Goal: Task Accomplishment & Management: Complete application form

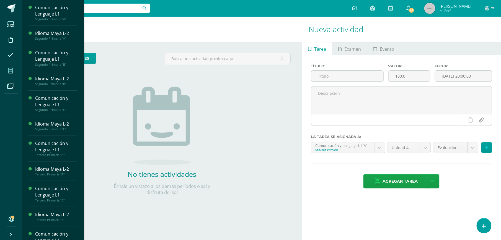
click at [8, 68] on span at bounding box center [10, 70] width 12 height 12
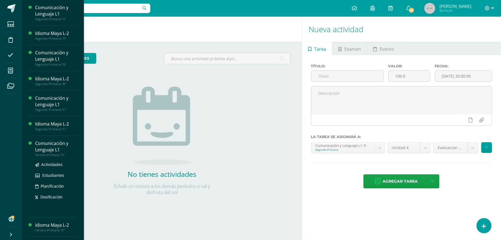
click at [51, 149] on div "Comunicación y Lenguaje L1" at bounding box center [56, 146] width 42 height 13
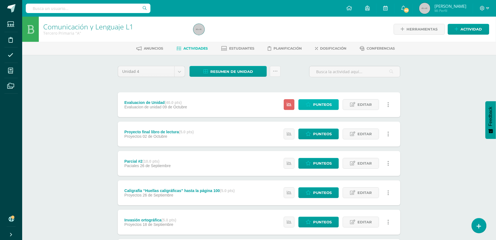
click at [324, 106] on span "Punteos" at bounding box center [322, 104] width 19 height 10
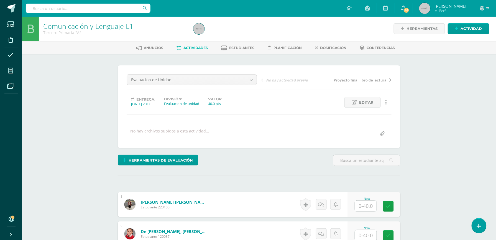
scroll to position [1, 0]
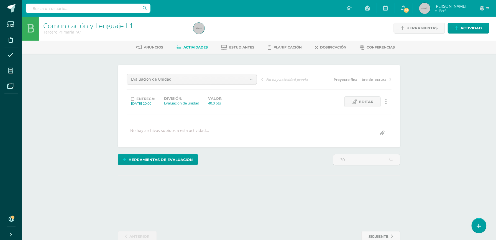
type input "3"
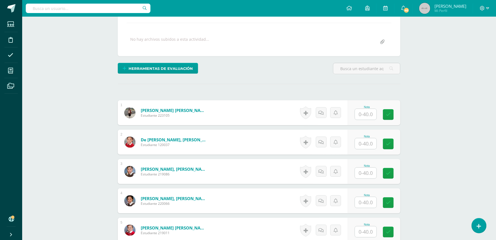
scroll to position [94, 0]
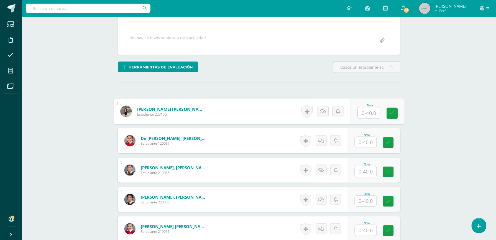
click at [364, 114] on input "text" at bounding box center [369, 112] width 22 height 11
click at [369, 115] on input "30.8" at bounding box center [369, 112] width 22 height 11
type input "30.8"
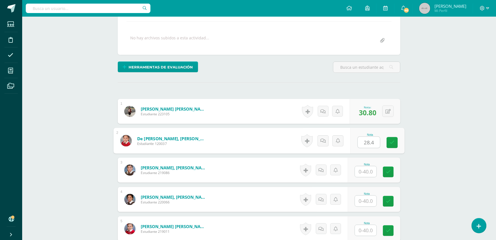
type input "28.4"
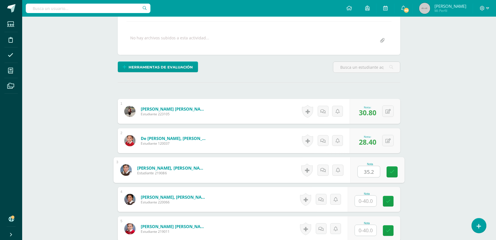
type input "35.2"
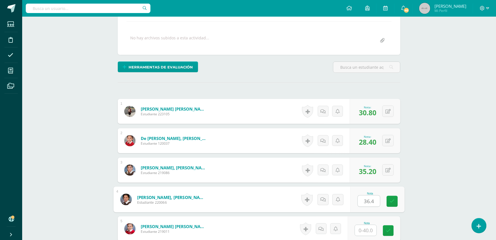
type input "36.4"
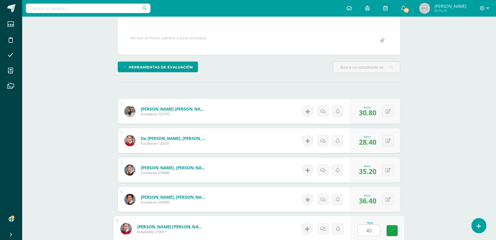
type input "40"
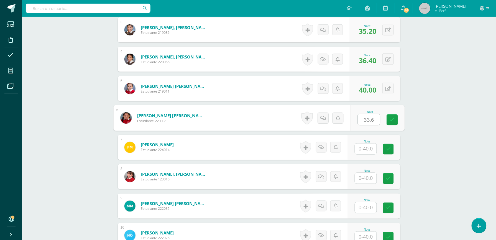
type input "33.6"
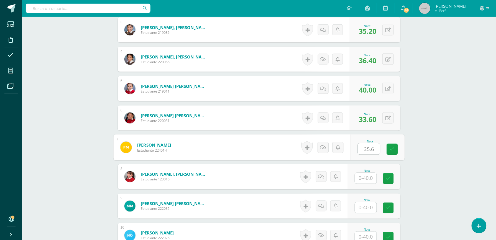
type input "35.6"
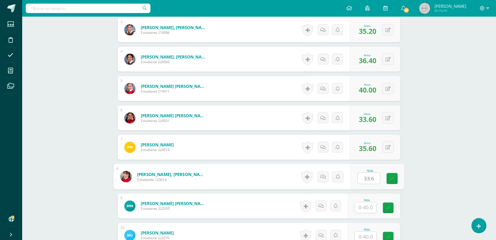
type input "33.6"
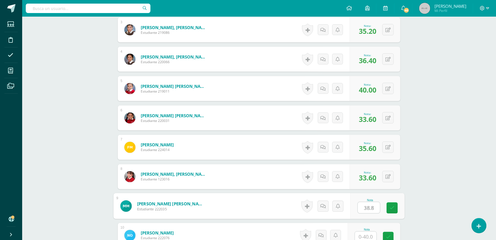
type input "38.8"
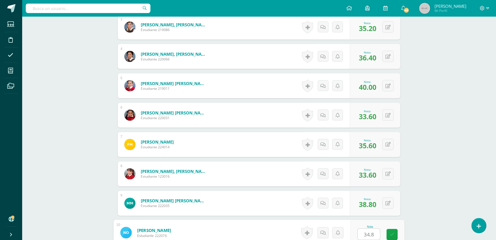
type input "34.8"
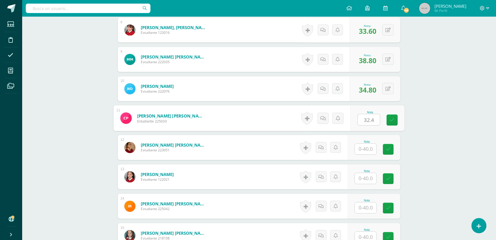
type input "32.4"
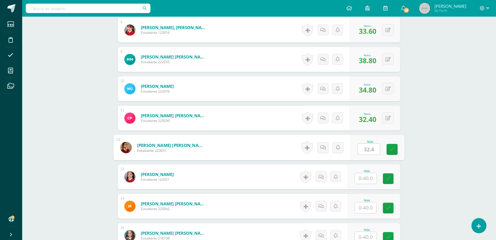
type input "32.4"
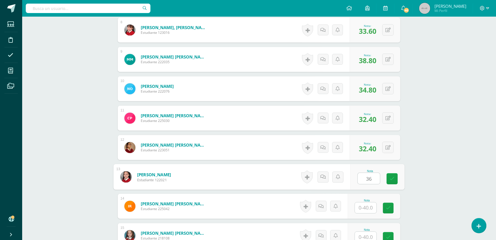
type input "36"
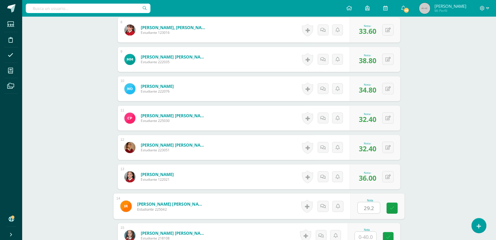
type input "29.2"
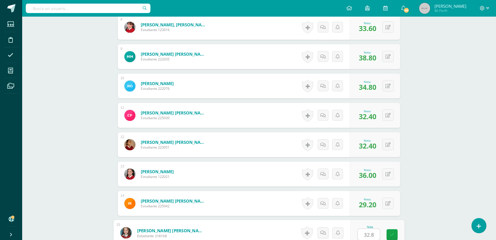
type input "32.8"
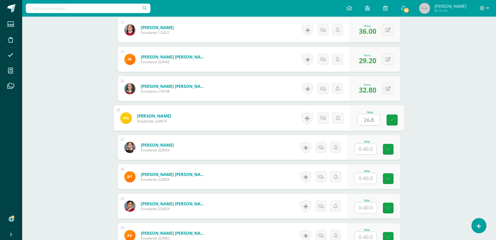
type input "26.8"
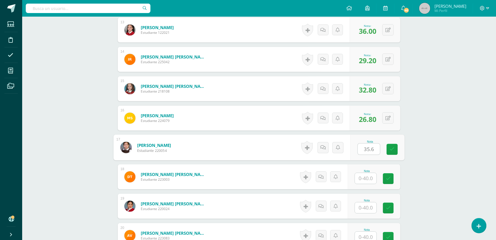
type input "35.6"
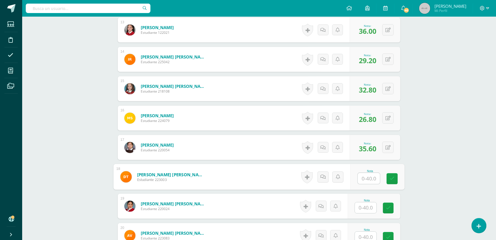
type input "2"
type input "32"
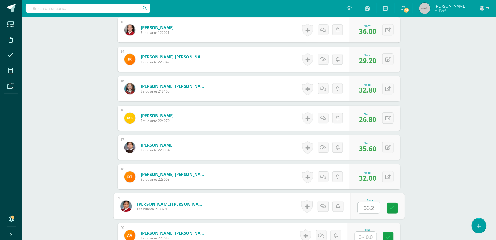
type input "33.2"
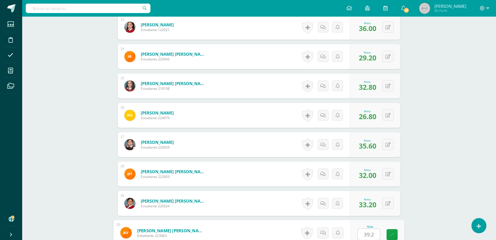
type input "39.2"
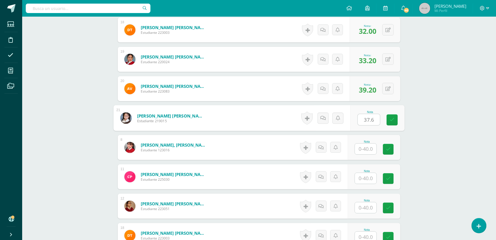
type input "37.6"
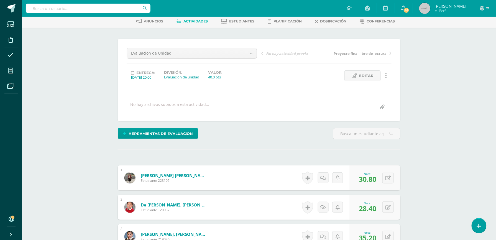
scroll to position [25, 0]
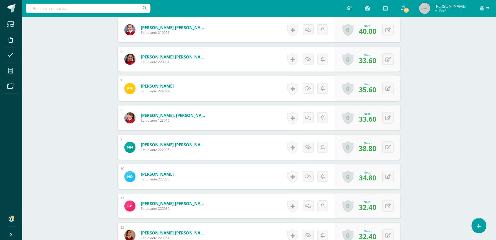
scroll to position [286, 0]
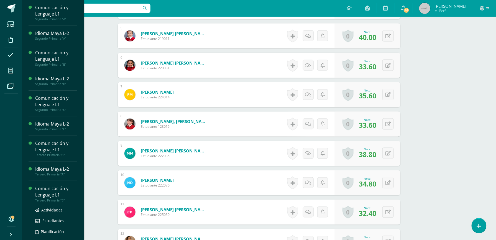
click at [63, 194] on div "Comunicación y Lenguaje L1" at bounding box center [56, 191] width 42 height 13
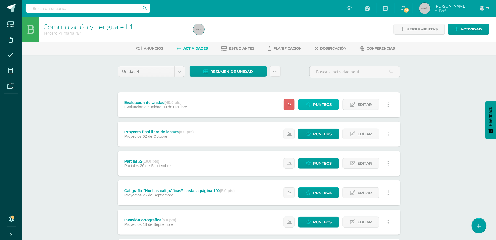
click at [304, 101] on link "Punteos" at bounding box center [318, 104] width 40 height 11
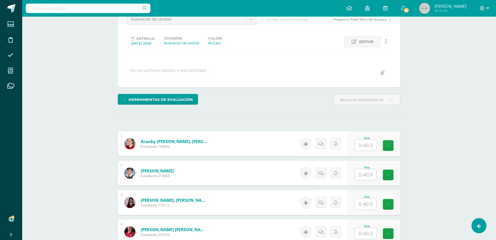
scroll to position [62, 0]
click at [370, 143] on input "text" at bounding box center [366, 145] width 22 height 11
type input "36.8"
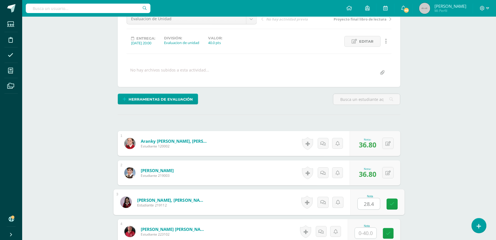
type input "28.4"
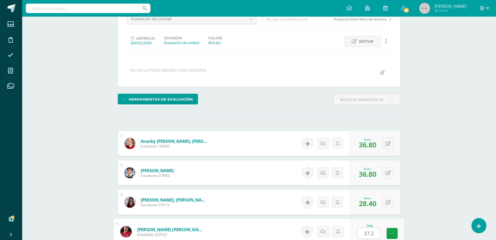
type input "37.2"
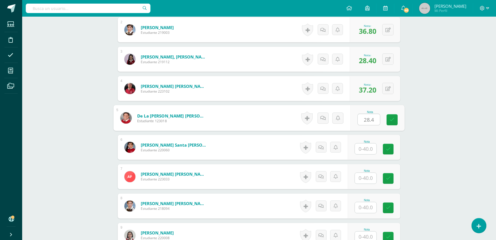
type input "28.4"
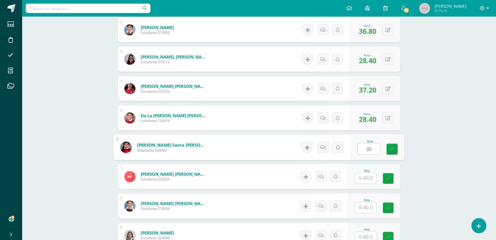
type input "30"
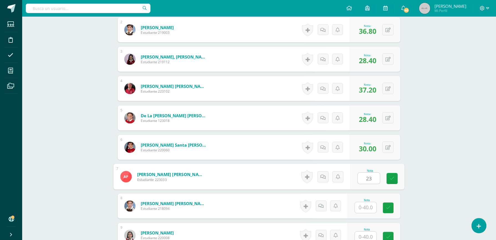
type input "23"
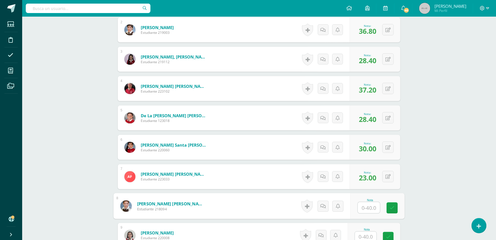
type input "2"
type input "36"
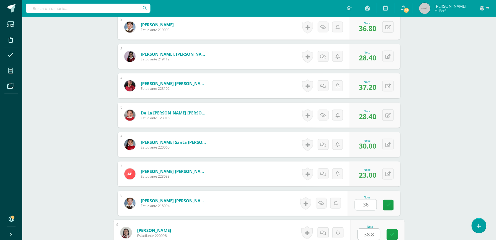
type input "38.8"
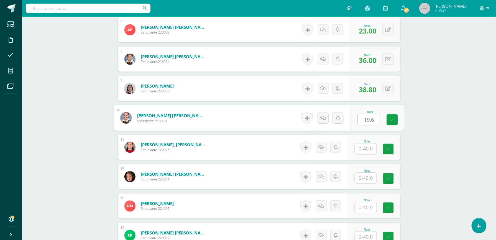
type input "19.6"
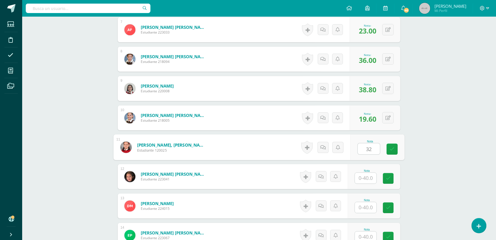
type input "32"
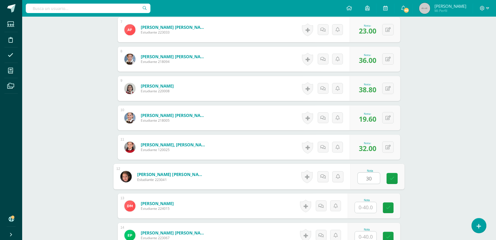
type input "30"
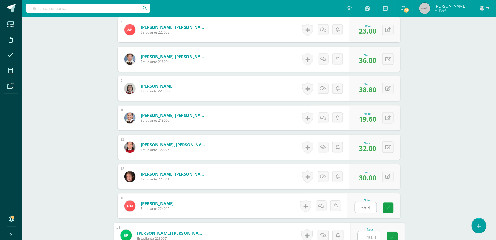
scroll to position [354, 0]
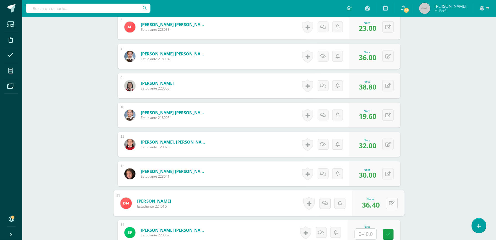
click at [385, 204] on div "0 Logros Logros obtenidos Aún no hay logros agregados Nota: 36.40" at bounding box center [378, 204] width 52 height 26
click at [387, 204] on button at bounding box center [392, 204] width 12 height 12
type input "28.6"
type input "36.4"
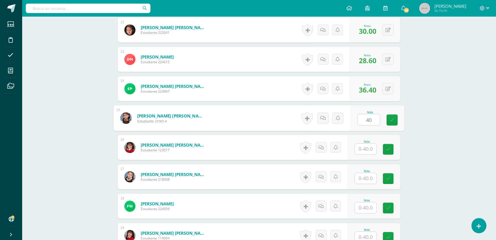
type input "40"
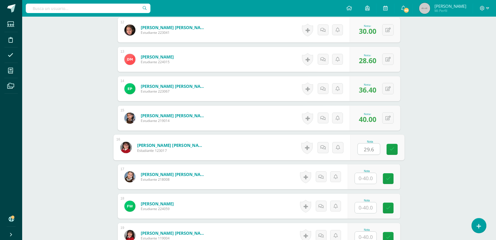
type input "29.6"
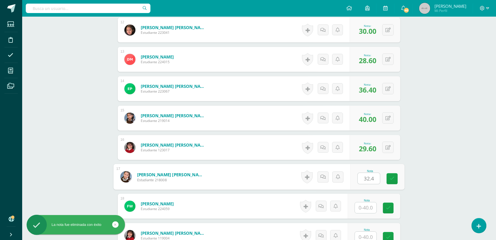
type input "32.4"
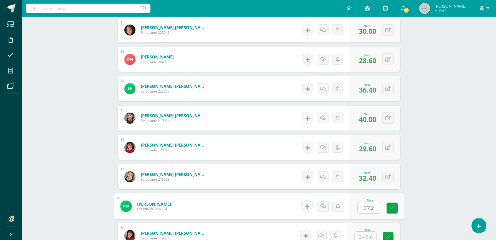
type input "37.2"
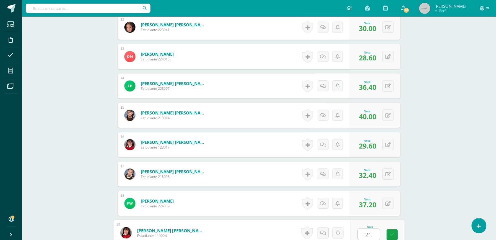
type input "21.2"
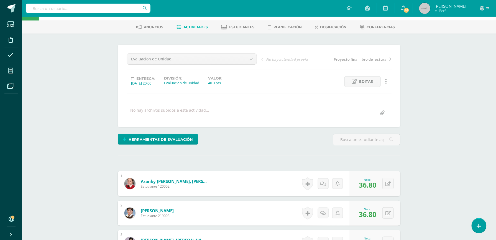
scroll to position [0, 0]
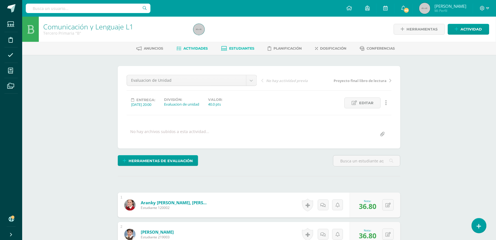
click at [229, 51] on link "Estudiantes" at bounding box center [237, 48] width 33 height 9
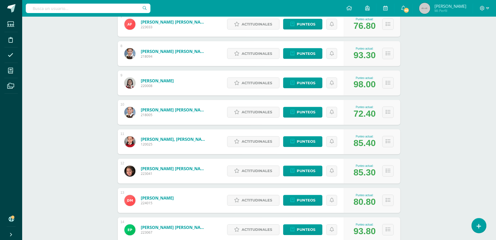
scroll to position [470, 0]
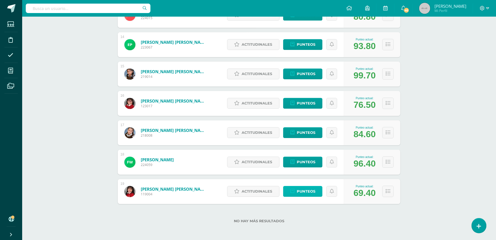
click at [298, 192] on span "Punteos" at bounding box center [306, 191] width 19 height 10
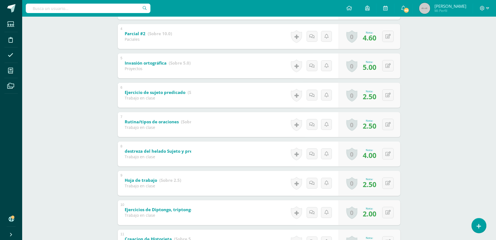
scroll to position [209, 0]
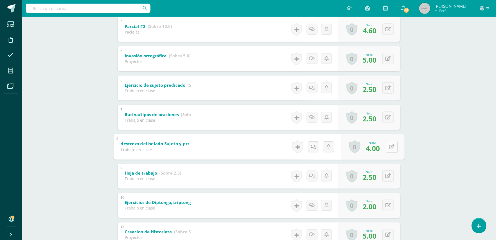
click at [387, 150] on button at bounding box center [392, 147] width 12 height 12
type input "5"
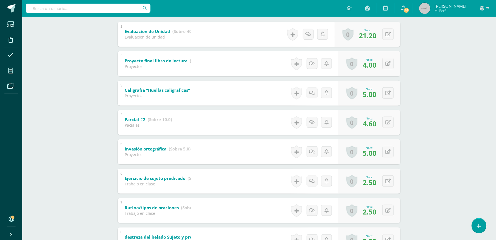
scroll to position [118, 0]
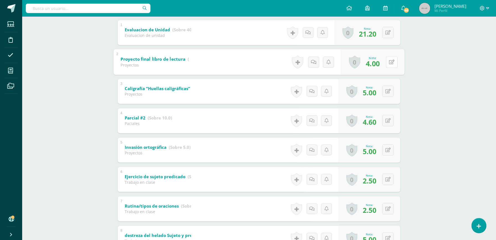
click at [390, 61] on button at bounding box center [392, 62] width 12 height 12
type input "5"
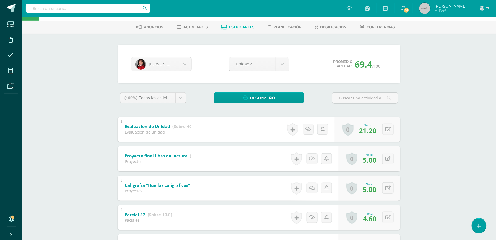
scroll to position [0, 0]
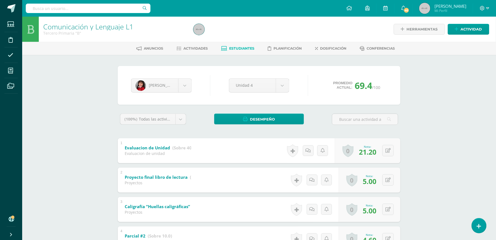
click at [249, 49] on span "Estudiantes" at bounding box center [241, 48] width 25 height 4
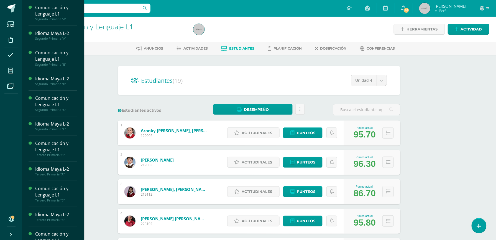
scroll to position [32, 0]
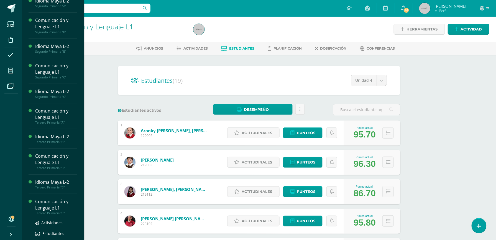
click at [55, 206] on div "Comunicación y Lenguaje L1" at bounding box center [56, 204] width 42 height 13
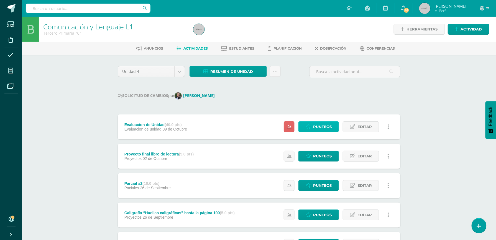
click at [322, 124] on span "Punteos" at bounding box center [322, 127] width 19 height 10
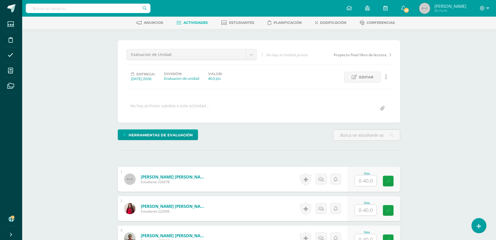
scroll to position [26, 0]
click at [367, 179] on input "text" at bounding box center [366, 180] width 22 height 11
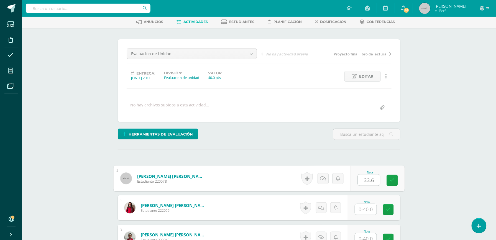
type input "33.6"
type input "27.6"
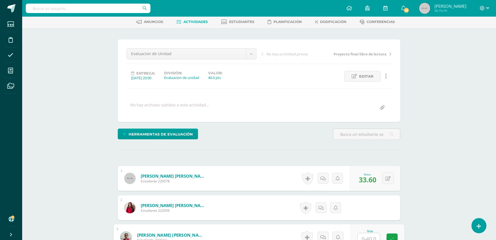
scroll to position [31, 0]
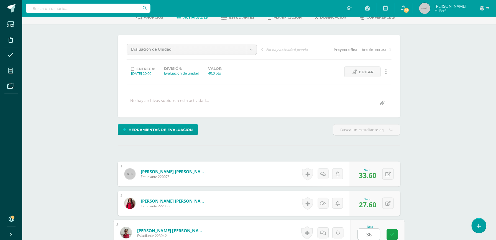
type input "36"
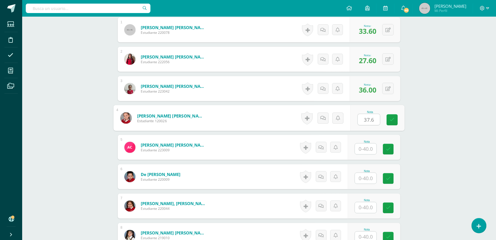
type input "37.6"
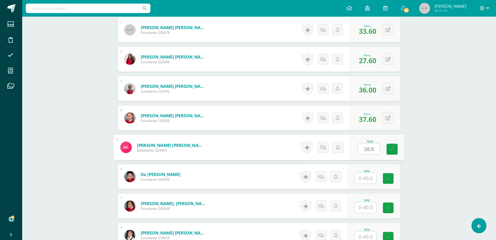
type input "38.8"
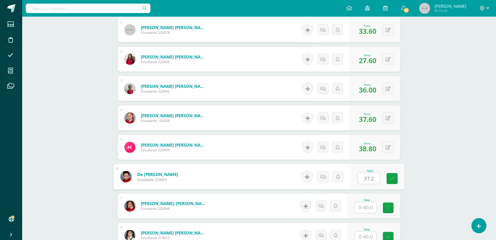
type input "37.2"
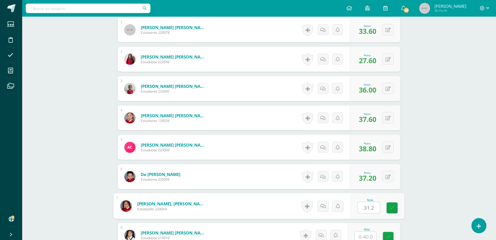
type input "31.2"
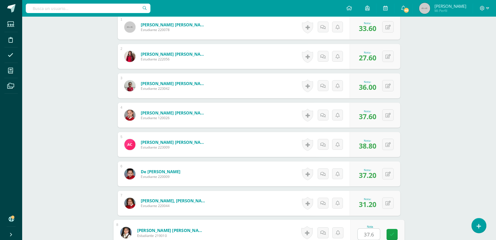
type input "37.6"
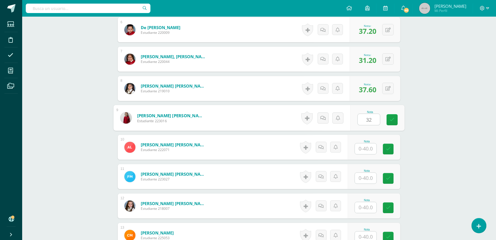
type input "32"
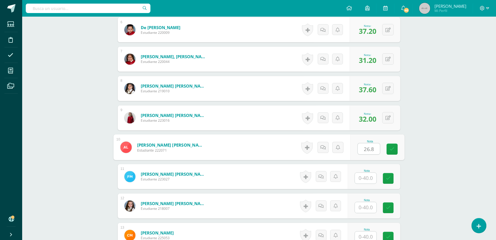
type input "26.8"
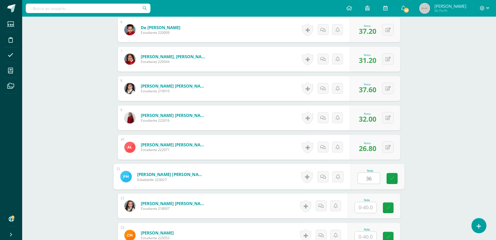
type input "36"
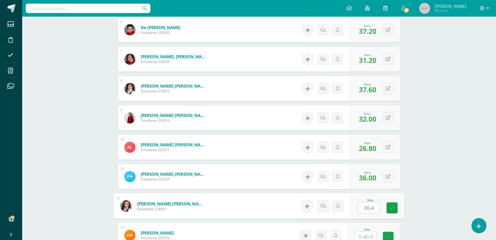
type input "36.4"
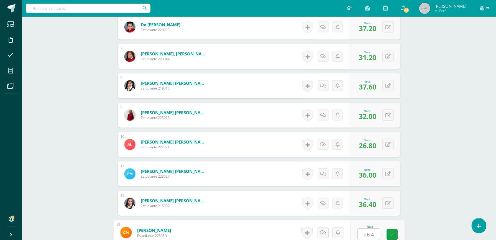
type input "26.4"
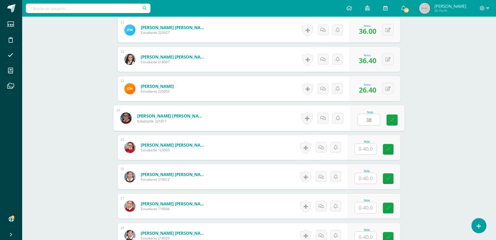
type input "38"
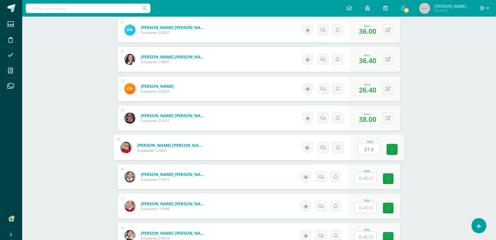
type input "37.6"
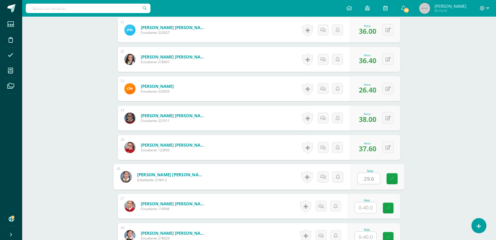
type input "29.6"
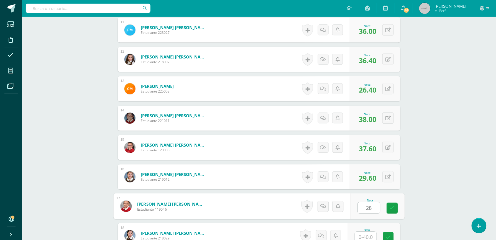
type input "28"
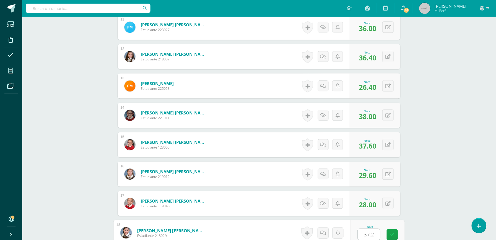
type input "37.2"
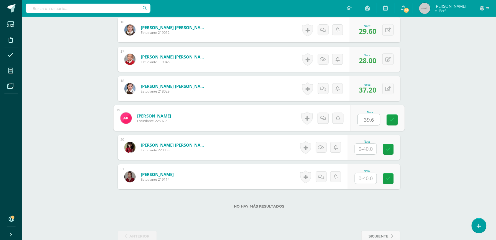
type input "39.6"
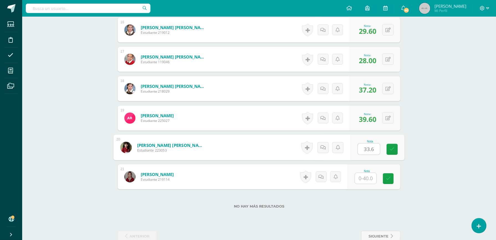
type input "33.6"
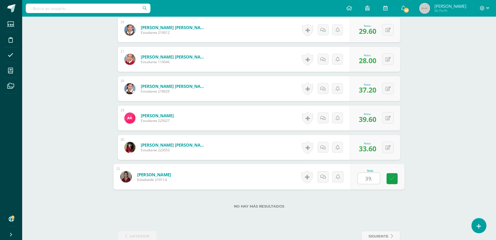
type input "39.2"
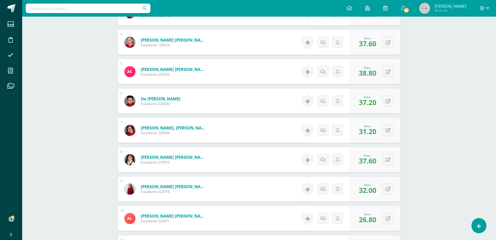
scroll to position [0, 0]
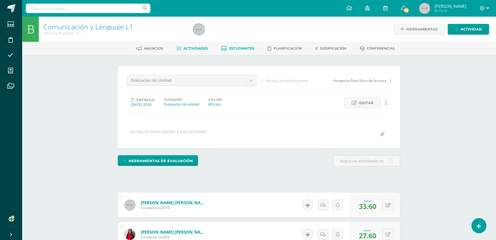
click at [229, 47] on span "Estudiantes" at bounding box center [241, 48] width 25 height 4
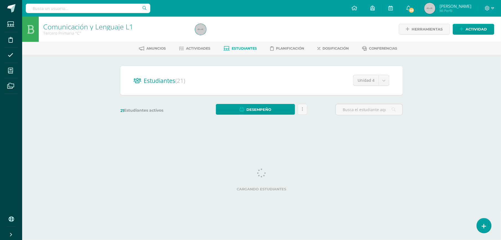
click at [232, 47] on span "Estudiantes" at bounding box center [244, 48] width 25 height 4
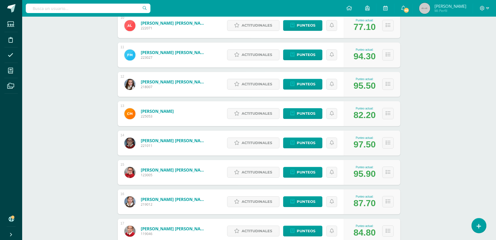
scroll to position [291, 0]
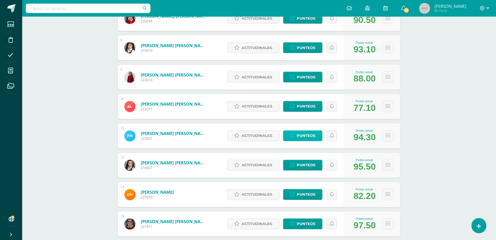
click at [309, 132] on span "Punteos" at bounding box center [306, 136] width 19 height 10
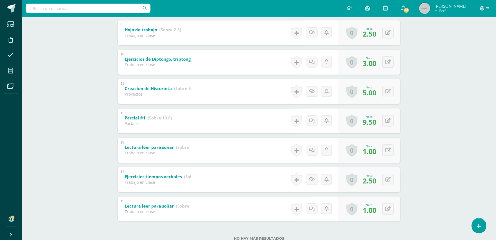
scroll to position [355, 0]
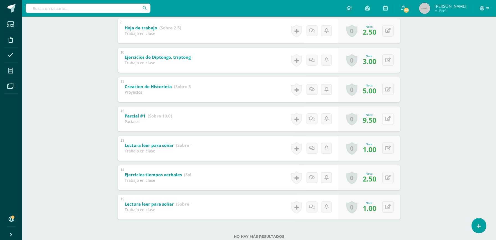
click at [390, 116] on button at bounding box center [387, 118] width 11 height 11
type input "9.7"
drag, startPoint x: 390, startPoint y: 116, endPoint x: 482, endPoint y: 158, distance: 101.4
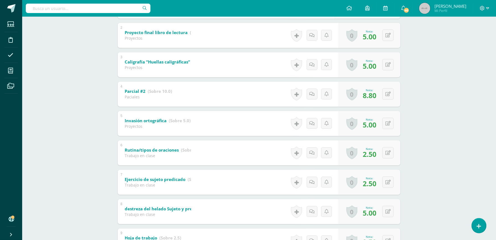
scroll to position [0, 0]
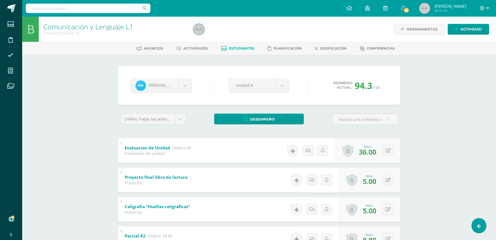
click at [239, 49] on span "Estudiantes" at bounding box center [241, 48] width 25 height 4
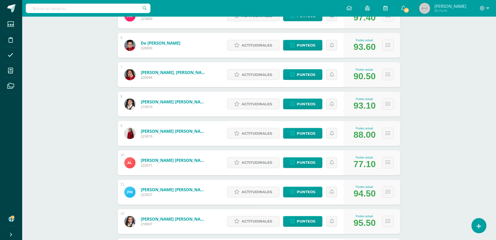
scroll to position [232, 0]
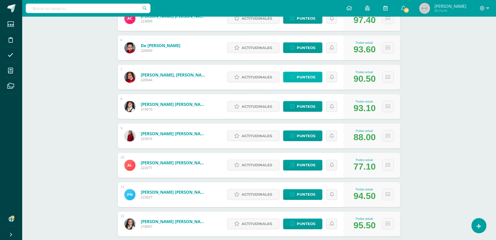
click at [310, 79] on span "Punteos" at bounding box center [306, 77] width 19 height 10
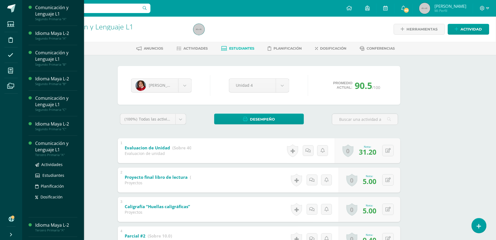
click at [40, 150] on div "Comunicación y Lenguaje L1" at bounding box center [56, 146] width 42 height 13
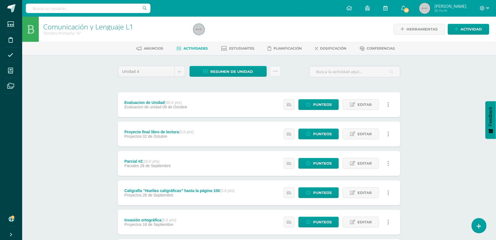
click at [240, 43] on div "Anuncios Actividades Estudiantes Planificación Dosificación Conferencias" at bounding box center [265, 48] width 487 height 13
click at [240, 47] on span "Estudiantes" at bounding box center [241, 48] width 25 height 4
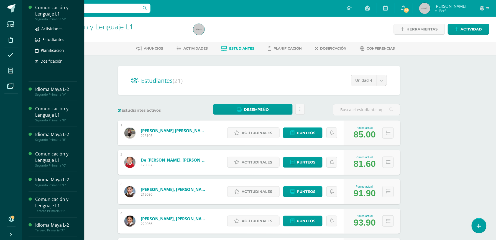
click at [56, 18] on div "Segundo Primaria "A"" at bounding box center [56, 19] width 42 height 4
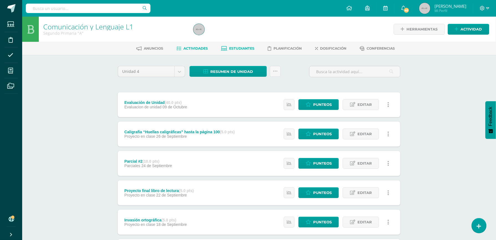
click at [237, 47] on span "Estudiantes" at bounding box center [241, 48] width 25 height 4
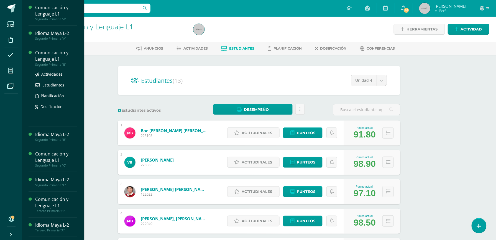
click at [39, 58] on div "Comunicación y Lenguaje L1" at bounding box center [56, 56] width 42 height 13
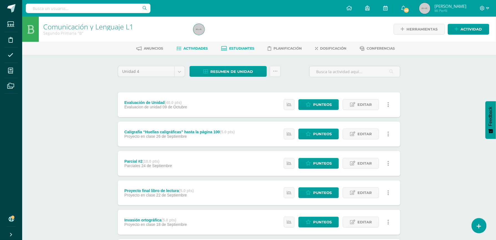
click at [245, 50] on link "Estudiantes" at bounding box center [237, 48] width 33 height 9
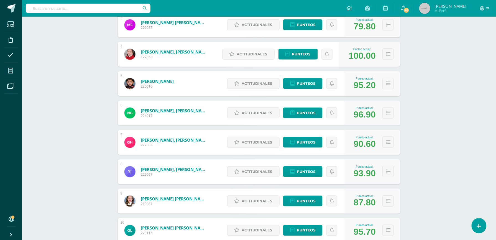
scroll to position [168, 0]
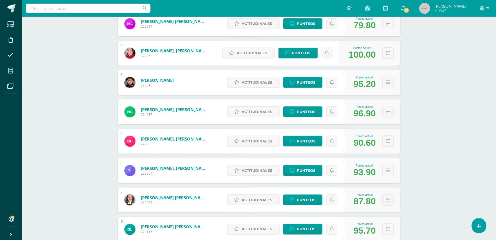
drag, startPoint x: 495, startPoint y: 112, endPoint x: 497, endPoint y: 120, distance: 7.9
click at [496, 119] on html "Estudiantes Disciplina Asistencia Mis cursos Archivos Soporte Ayuda Reportar un…" at bounding box center [248, 114] width 496 height 564
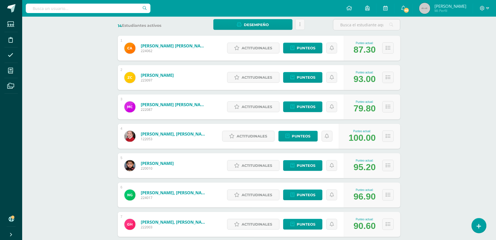
scroll to position [84, 0]
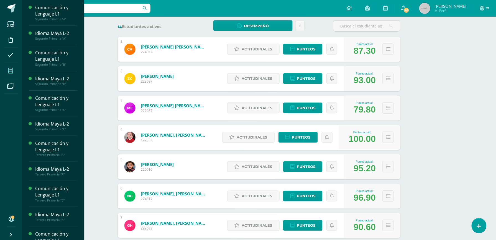
click at [10, 69] on icon at bounding box center [10, 71] width 5 height 6
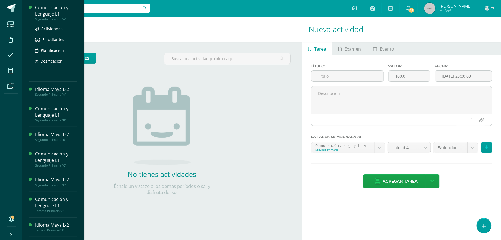
click at [53, 11] on div "Comunicación y Lenguaje L1" at bounding box center [56, 10] width 42 height 13
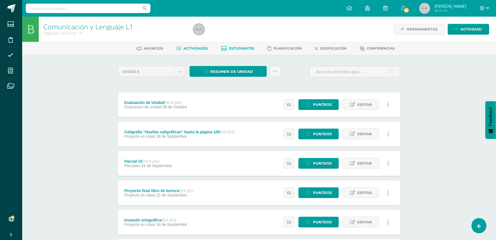
click at [227, 47] on link "Estudiantes" at bounding box center [237, 48] width 33 height 9
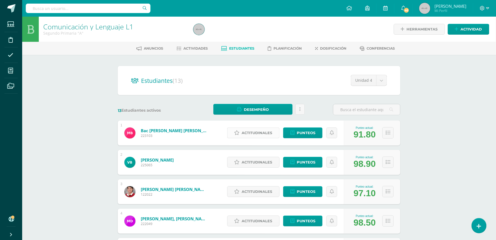
click at [253, 131] on span "Actitudinales" at bounding box center [257, 133] width 30 height 10
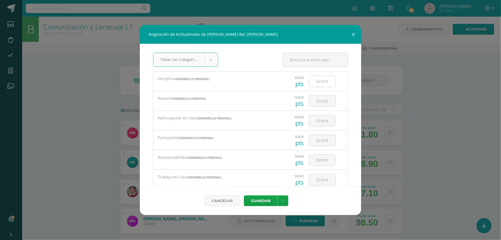
click at [309, 85] on input "number" at bounding box center [322, 81] width 26 height 11
type input "3"
click at [244, 195] on button "Guardar" at bounding box center [261, 200] width 34 height 11
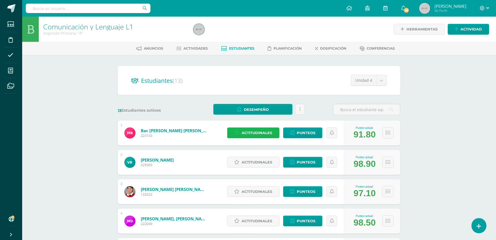
click at [264, 132] on span "Actitudinales" at bounding box center [257, 133] width 30 height 10
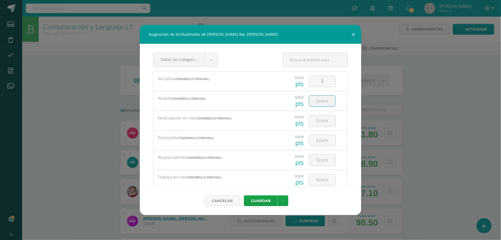
click at [312, 98] on input "number" at bounding box center [322, 101] width 26 height 11
type input "3"
click at [318, 117] on input "number" at bounding box center [322, 120] width 26 height 11
type input "4"
click at [316, 139] on input "number" at bounding box center [322, 140] width 26 height 11
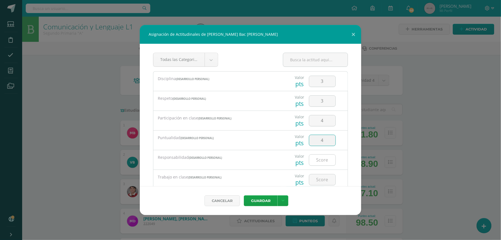
type input "4"
click at [315, 161] on input "number" at bounding box center [322, 160] width 26 height 11
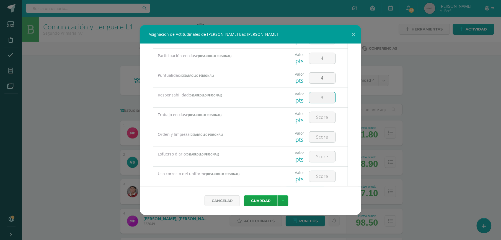
scroll to position [63, 0]
type input "3"
click at [320, 118] on input "number" at bounding box center [322, 116] width 26 height 11
type input "3"
click at [318, 135] on input "number" at bounding box center [322, 135] width 26 height 11
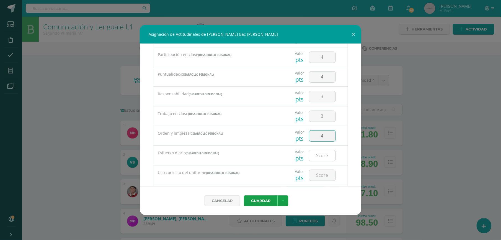
type input "4"
click at [314, 154] on input "4" at bounding box center [322, 155] width 26 height 11
type input "4"
click at [316, 174] on input "number" at bounding box center [322, 175] width 26 height 11
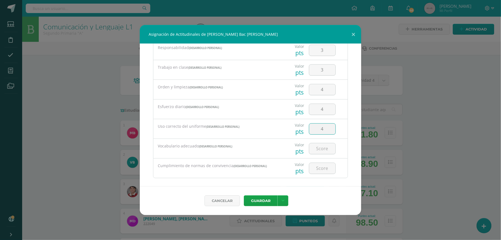
scroll to position [117, 0]
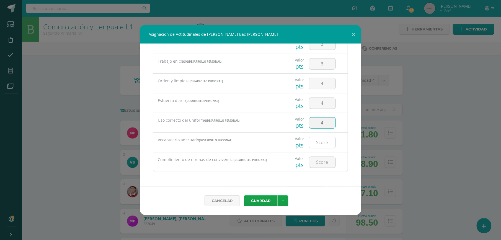
type input "4"
click at [325, 141] on input "number" at bounding box center [322, 142] width 26 height 11
type input "3"
type input "4"
click at [318, 160] on input "number" at bounding box center [322, 162] width 26 height 11
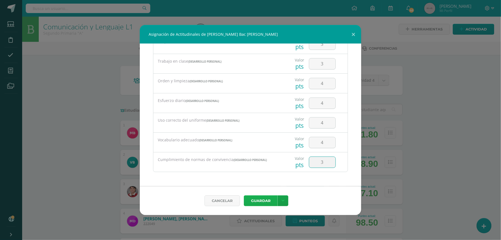
type input "3"
click at [265, 200] on button "Guardar" at bounding box center [261, 200] width 34 height 11
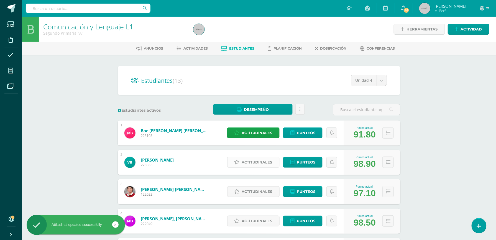
click at [258, 165] on span "Actitudinales" at bounding box center [257, 162] width 30 height 10
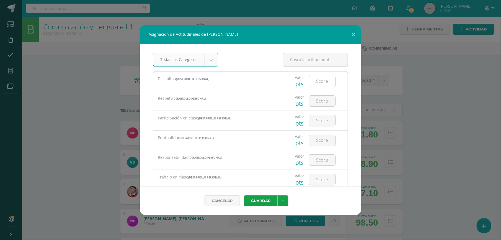
click at [321, 81] on input "number" at bounding box center [322, 81] width 26 height 11
type input "4"
click at [325, 103] on input "number" at bounding box center [322, 101] width 26 height 11
type input "4"
click at [315, 123] on input "4" at bounding box center [322, 120] width 26 height 11
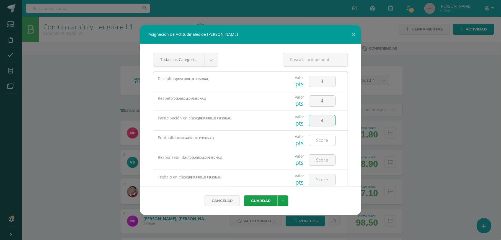
type input "4"
click at [314, 136] on input "4" at bounding box center [322, 140] width 26 height 11
type input "4"
click at [313, 158] on input "4" at bounding box center [322, 160] width 26 height 11
type input "4"
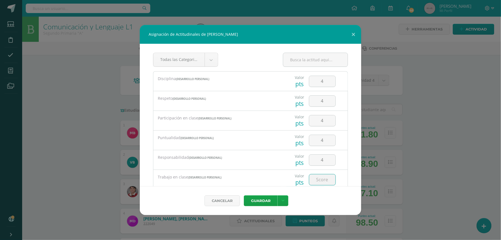
click at [315, 176] on input "number" at bounding box center [322, 179] width 26 height 11
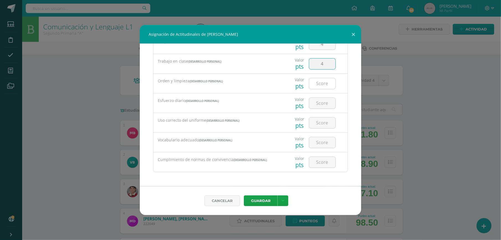
type input "4"
click at [325, 84] on input "number" at bounding box center [322, 83] width 26 height 11
type input "4"
click at [320, 105] on input "4" at bounding box center [322, 103] width 26 height 11
type input "4"
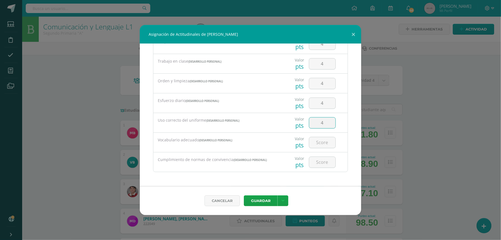
click at [317, 123] on input "4" at bounding box center [322, 122] width 26 height 11
type input "4"
click at [319, 141] on input "number" at bounding box center [322, 142] width 26 height 11
type input "4"
click at [317, 162] on input "number" at bounding box center [322, 162] width 26 height 11
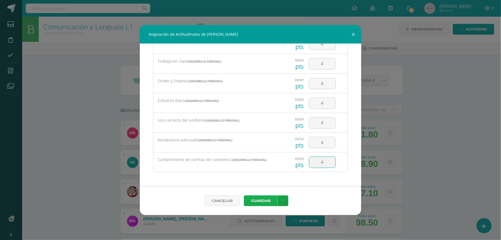
type input "4"
click at [263, 199] on button "Guardar" at bounding box center [261, 200] width 34 height 11
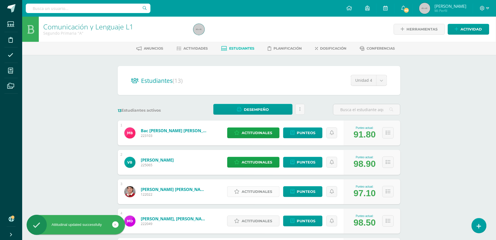
click at [268, 186] on link "Actitudinales" at bounding box center [253, 191] width 52 height 11
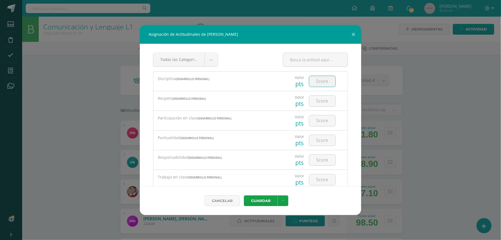
click at [319, 77] on input "number" at bounding box center [322, 81] width 26 height 11
type input "4"
click at [318, 99] on input "number" at bounding box center [322, 101] width 26 height 11
type input "4"
click at [315, 116] on input "number" at bounding box center [322, 120] width 26 height 11
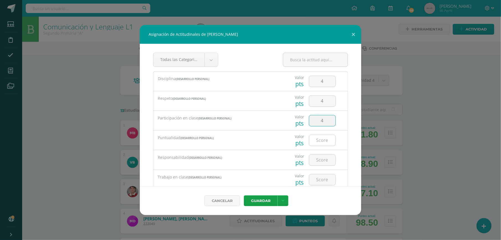
type input "4"
click at [315, 138] on input "number" at bounding box center [322, 140] width 26 height 11
type input "3"
click at [314, 162] on input "number" at bounding box center [322, 160] width 26 height 11
type input "3"
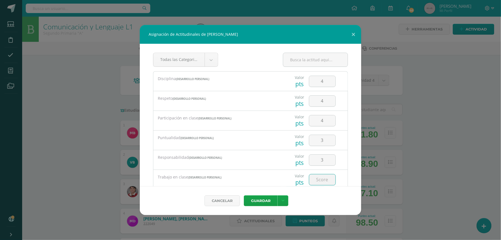
click at [315, 182] on input "number" at bounding box center [322, 179] width 26 height 11
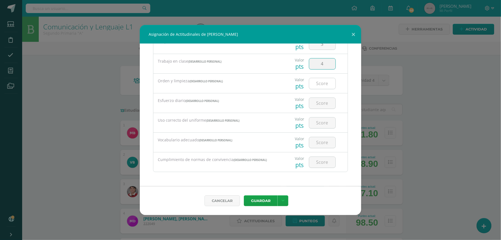
type input "4"
click at [314, 85] on input "number" at bounding box center [322, 83] width 26 height 11
type input "4"
click at [319, 105] on input "4" at bounding box center [322, 103] width 26 height 11
type input "4"
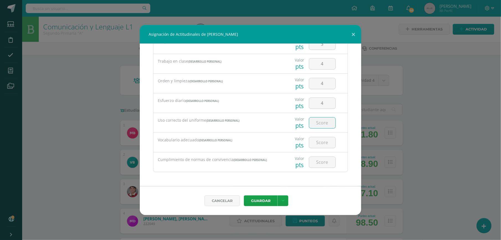
click at [322, 127] on input "number" at bounding box center [322, 122] width 26 height 11
type input "4"
click at [319, 143] on input "number" at bounding box center [322, 142] width 26 height 11
type input "4"
click at [315, 163] on input "number" at bounding box center [322, 162] width 26 height 11
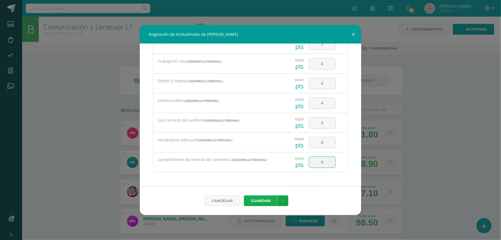
type input "4"
click at [259, 198] on button "Guardar" at bounding box center [261, 200] width 34 height 11
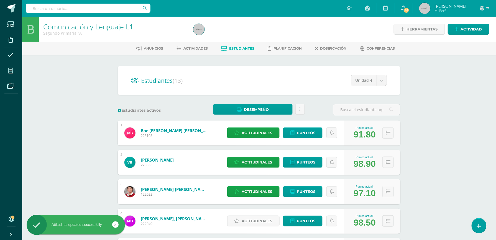
click at [264, 215] on div "Actitudinales Punteos" at bounding box center [284, 221] width 120 height 25
click at [263, 219] on span "Actitudinales" at bounding box center [257, 221] width 30 height 10
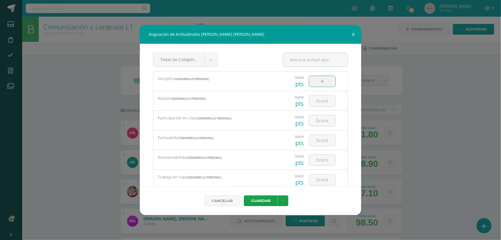
click at [319, 85] on input "4" at bounding box center [322, 81] width 26 height 11
type input "4"
click at [318, 101] on input "number" at bounding box center [322, 101] width 26 height 11
type input "4"
click at [325, 124] on input "number" at bounding box center [322, 120] width 26 height 11
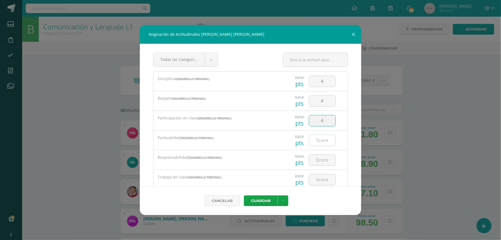
type input "4"
click at [319, 140] on input "4" at bounding box center [322, 140] width 26 height 11
type input "4"
click at [316, 159] on input "number" at bounding box center [322, 160] width 26 height 11
type input "4"
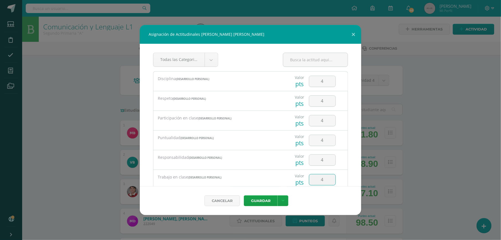
click at [315, 178] on input "4" at bounding box center [322, 179] width 26 height 11
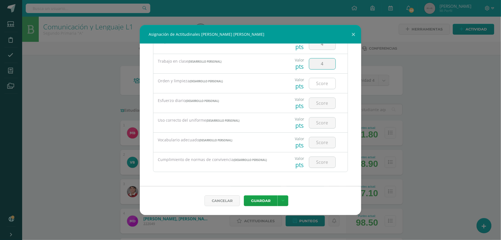
type input "4"
click at [325, 86] on input "number" at bounding box center [322, 83] width 26 height 11
type input "4"
click at [320, 100] on input "number" at bounding box center [322, 103] width 26 height 11
type input "4"
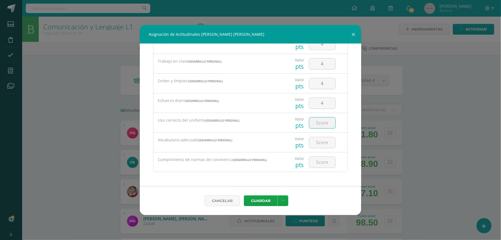
click at [318, 119] on input "number" at bounding box center [322, 122] width 26 height 11
type input "4"
click at [317, 145] on input "4" at bounding box center [322, 142] width 26 height 11
type input "4"
click at [315, 158] on input "number" at bounding box center [322, 162] width 26 height 11
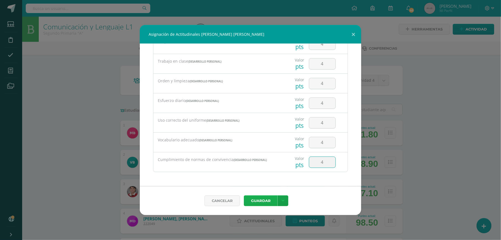
type input "4"
click at [271, 199] on button "Guardar" at bounding box center [261, 200] width 34 height 11
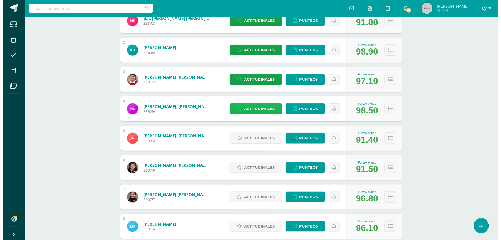
scroll to position [134, 0]
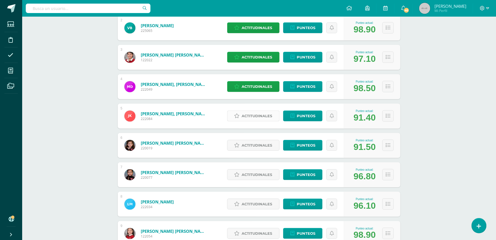
click at [254, 116] on span "Actitudinales" at bounding box center [257, 116] width 30 height 10
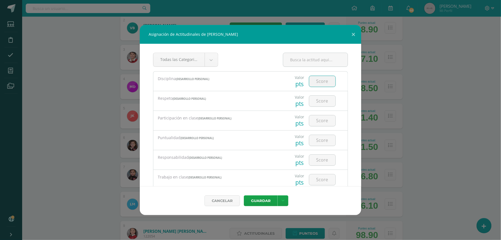
click at [314, 83] on input "number" at bounding box center [322, 81] width 26 height 11
type input "3"
type input "4"
click at [321, 99] on input "number" at bounding box center [322, 101] width 26 height 11
type input "4"
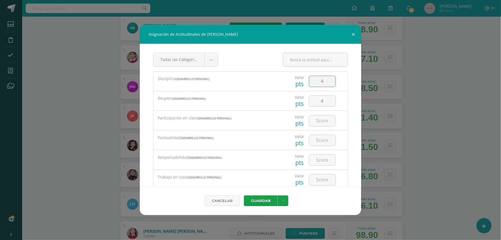
click at [321, 85] on input "4" at bounding box center [322, 81] width 26 height 11
type input "4"
click at [315, 124] on input "number" at bounding box center [322, 120] width 26 height 11
type input "4"
click at [314, 143] on input "number" at bounding box center [322, 140] width 26 height 11
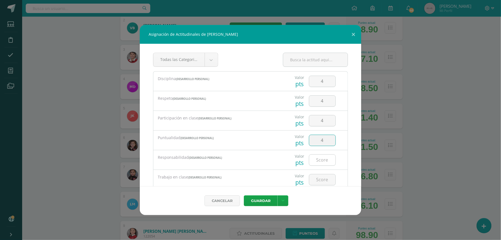
type input "4"
click at [316, 163] on input "number" at bounding box center [322, 160] width 26 height 11
type input "4"
click at [316, 177] on input "number" at bounding box center [322, 179] width 26 height 11
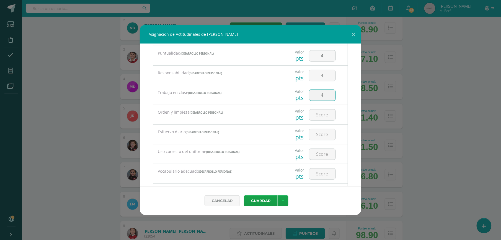
scroll to position [117, 0]
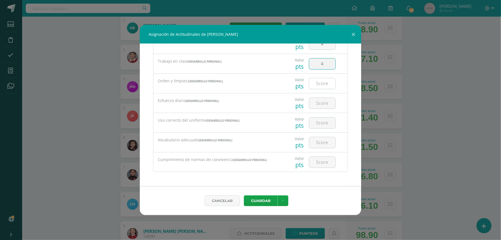
type input "4"
click at [326, 81] on input "number" at bounding box center [322, 83] width 26 height 11
type input "4"
click at [317, 101] on input "4" at bounding box center [322, 103] width 26 height 11
type input "4"
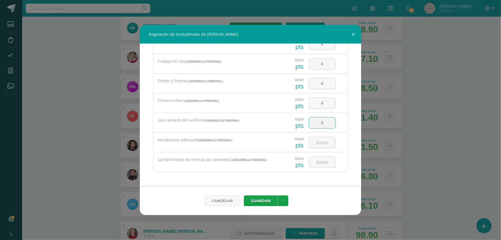
click at [314, 120] on input "4" at bounding box center [322, 122] width 26 height 11
type input "4"
click at [314, 139] on input "number" at bounding box center [322, 142] width 26 height 11
type input "4"
click at [311, 160] on input "4" at bounding box center [322, 162] width 26 height 11
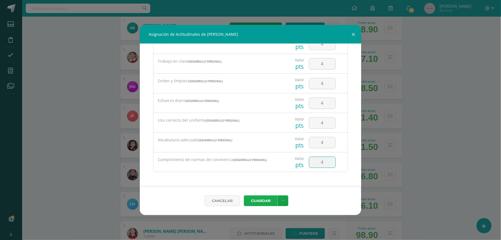
type input "4"
click at [264, 199] on button "Guardar" at bounding box center [261, 200] width 34 height 11
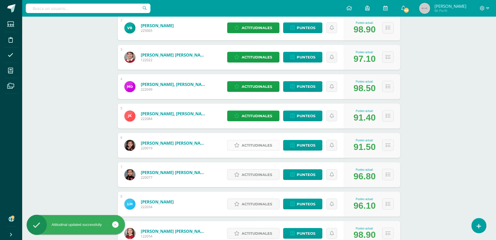
click at [262, 143] on span "Actitudinales" at bounding box center [257, 145] width 30 height 10
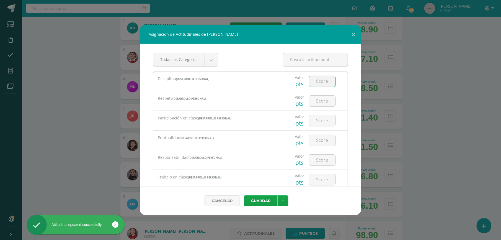
click at [319, 83] on input "number" at bounding box center [322, 81] width 26 height 11
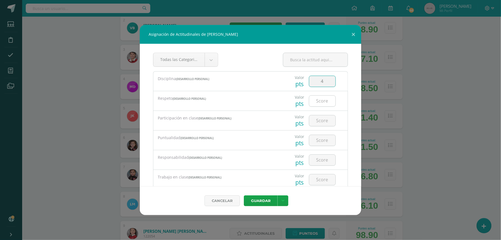
type input "4"
click at [319, 106] on input "number" at bounding box center [322, 101] width 26 height 11
type input "4"
click at [318, 117] on input "4" at bounding box center [322, 120] width 26 height 11
type input "4"
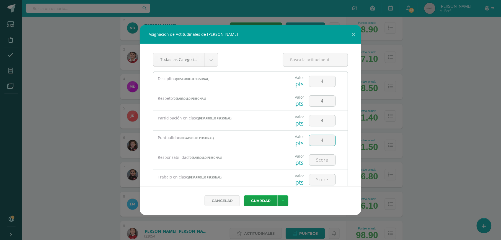
click at [317, 139] on input "4" at bounding box center [322, 140] width 26 height 11
type input "4"
click at [327, 161] on input "number" at bounding box center [322, 160] width 26 height 11
type input "4"
click at [323, 178] on input "4" at bounding box center [322, 179] width 26 height 11
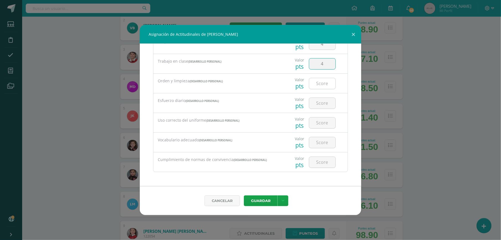
type input "4"
click at [325, 85] on input "number" at bounding box center [322, 83] width 26 height 11
type input "4"
click at [319, 102] on input "4" at bounding box center [322, 103] width 26 height 11
type input "4"
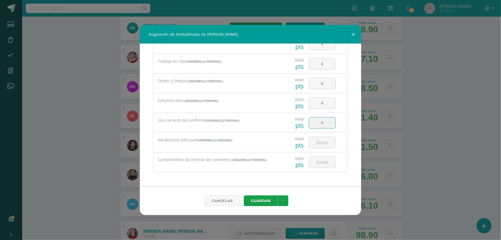
click at [314, 121] on input "4" at bounding box center [322, 122] width 26 height 11
type input "4"
click at [318, 140] on input "number" at bounding box center [322, 142] width 26 height 11
type input "4"
click at [317, 165] on input "4" at bounding box center [322, 162] width 26 height 11
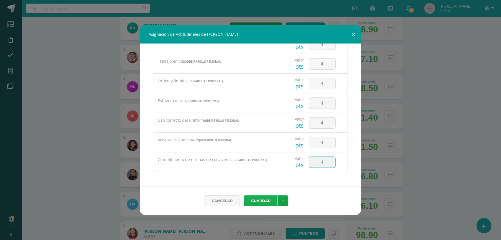
type input "4"
click at [267, 198] on button "Guardar" at bounding box center [261, 200] width 34 height 11
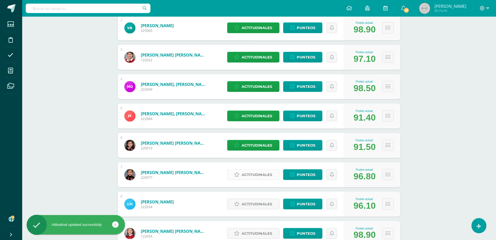
click at [269, 171] on span "Actitudinales" at bounding box center [257, 175] width 30 height 10
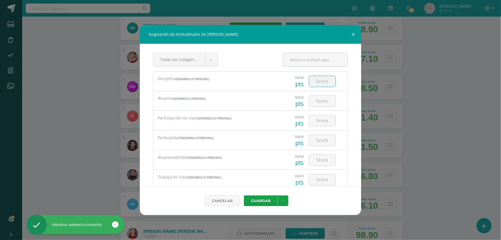
click at [315, 79] on input "number" at bounding box center [322, 81] width 26 height 11
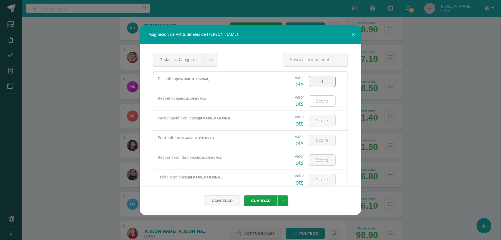
type input "4"
click at [316, 103] on input "number" at bounding box center [322, 101] width 26 height 11
type input "4"
click at [317, 120] on input "4" at bounding box center [322, 120] width 26 height 11
type input "4"
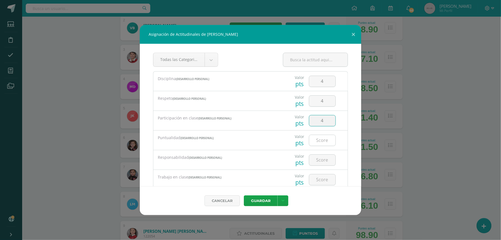
click at [315, 141] on input "number" at bounding box center [322, 140] width 26 height 11
type input "4"
click at [319, 163] on input "number" at bounding box center [322, 160] width 26 height 11
type input "4"
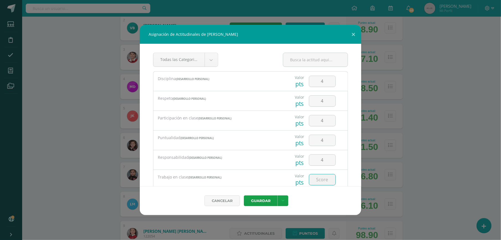
click at [317, 176] on input "number" at bounding box center [322, 179] width 26 height 11
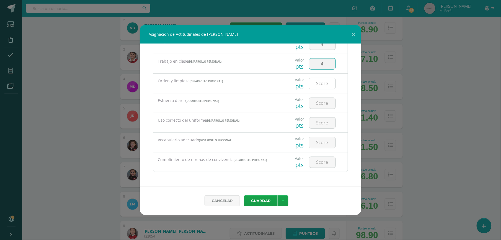
type input "4"
click at [320, 86] on input "number" at bounding box center [322, 83] width 26 height 11
type input "4"
click at [317, 102] on input "4" at bounding box center [322, 103] width 26 height 11
type input "4"
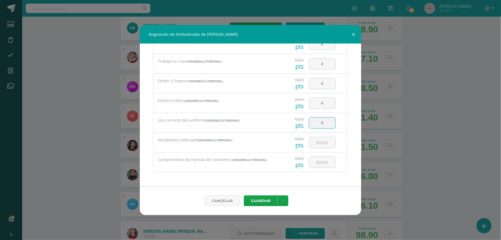
click at [314, 123] on input "4" at bounding box center [322, 122] width 26 height 11
type input "4"
click at [314, 139] on input "4" at bounding box center [322, 142] width 26 height 11
type input "4"
click at [315, 158] on input "number" at bounding box center [322, 162] width 26 height 11
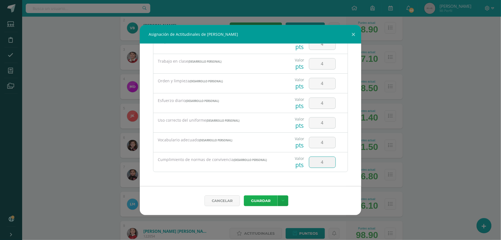
type input "4"
click at [267, 197] on button "Guardar" at bounding box center [261, 200] width 34 height 11
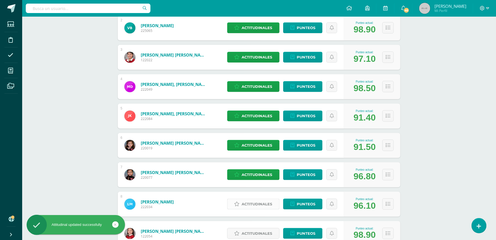
click at [254, 204] on span "Actitudinales" at bounding box center [257, 204] width 30 height 10
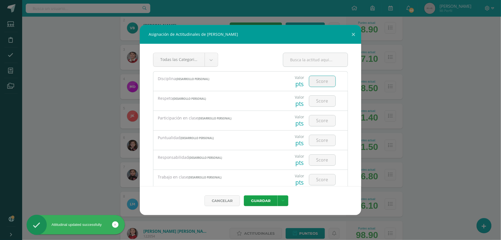
click at [317, 83] on input "number" at bounding box center [322, 81] width 26 height 11
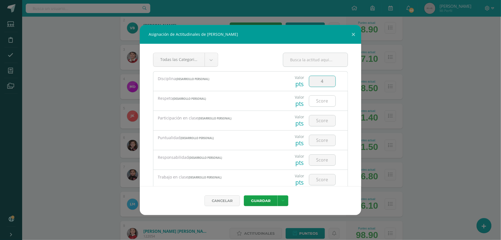
type input "4"
click at [315, 99] on input "4" at bounding box center [322, 101] width 26 height 11
type input "4"
click at [314, 117] on input "4" at bounding box center [322, 120] width 26 height 11
type input "4"
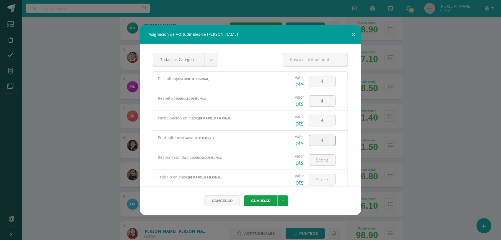
click at [316, 143] on input "4" at bounding box center [322, 140] width 26 height 11
type input "4"
click at [313, 161] on input "4" at bounding box center [322, 160] width 26 height 11
type input "4"
click at [317, 175] on input "4" at bounding box center [322, 179] width 26 height 11
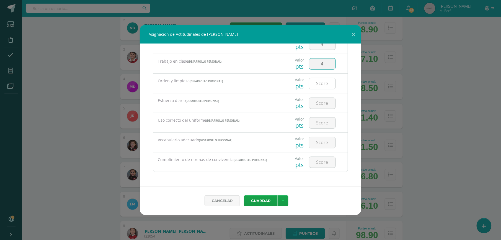
type input "4"
click at [313, 81] on input "number" at bounding box center [322, 83] width 26 height 11
type input "4"
click at [315, 100] on input "4" at bounding box center [322, 103] width 26 height 11
type input "4"
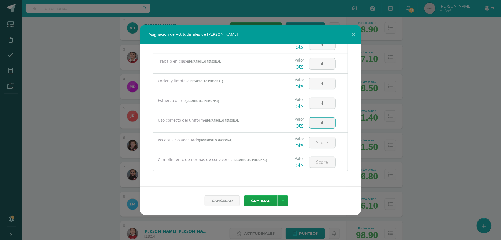
click at [316, 118] on input "4" at bounding box center [322, 122] width 26 height 11
type input "4"
click at [317, 141] on input "number" at bounding box center [322, 142] width 26 height 11
type input "4"
click at [314, 158] on input "4" at bounding box center [322, 162] width 26 height 11
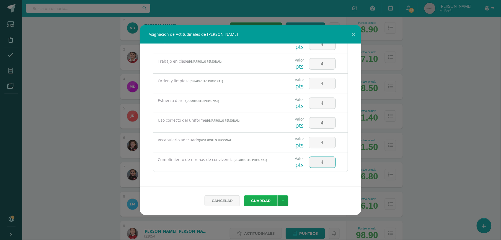
type input "4"
click at [261, 197] on button "Guardar" at bounding box center [261, 200] width 34 height 11
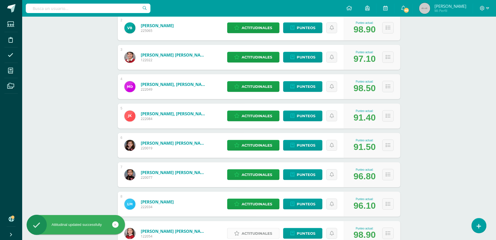
click at [240, 233] on link "Actitudinales" at bounding box center [253, 233] width 52 height 11
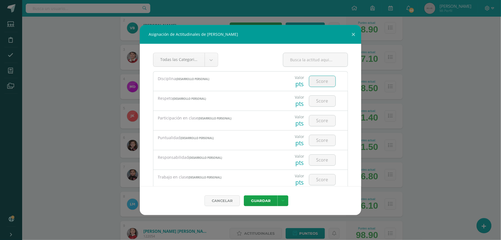
click at [317, 83] on input "number" at bounding box center [322, 81] width 26 height 11
type input "4"
click at [315, 102] on input "4" at bounding box center [322, 101] width 26 height 11
type input "4"
click at [321, 120] on input "number" at bounding box center [322, 120] width 26 height 11
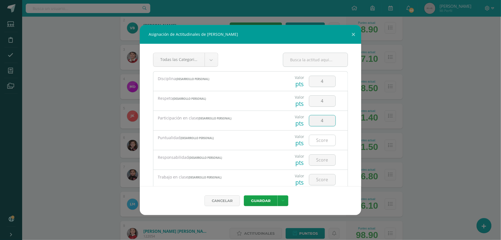
type input "4"
click at [318, 137] on input "number" at bounding box center [322, 140] width 26 height 11
type input "4"
click at [319, 157] on input "number" at bounding box center [322, 160] width 26 height 11
type input "4"
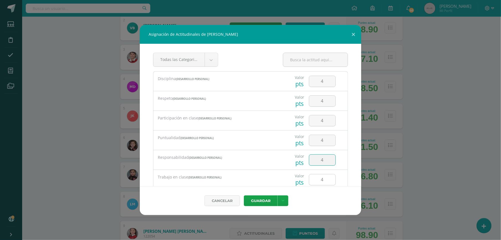
click at [316, 176] on input "4" at bounding box center [322, 179] width 26 height 11
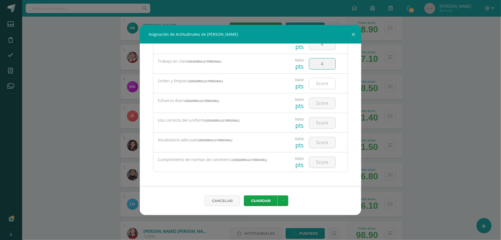
type input "4"
click at [327, 87] on input "number" at bounding box center [322, 83] width 26 height 11
type input "4"
click at [322, 102] on input "4" at bounding box center [322, 103] width 26 height 11
type input "4"
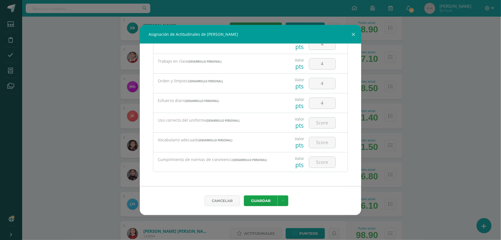
click at [320, 116] on div at bounding box center [322, 122] width 31 height 19
click at [319, 120] on input "number" at bounding box center [322, 122] width 26 height 11
type input "4"
click at [317, 141] on input "4" at bounding box center [322, 142] width 26 height 11
type input "4"
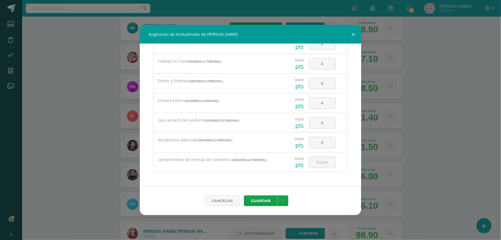
click at [278, 191] on div "Cancelar Guardar Guardar y poblar en todos mis cursos" at bounding box center [251, 200] width 222 height 29
click at [314, 165] on input "number" at bounding box center [322, 162] width 26 height 11
type input "4"
click at [262, 201] on button "Guardar" at bounding box center [261, 200] width 34 height 11
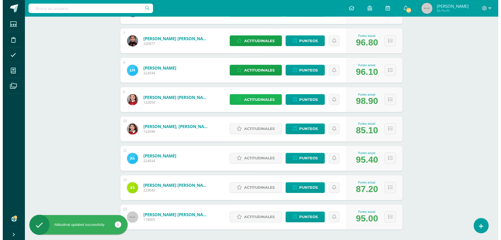
scroll to position [269, 0]
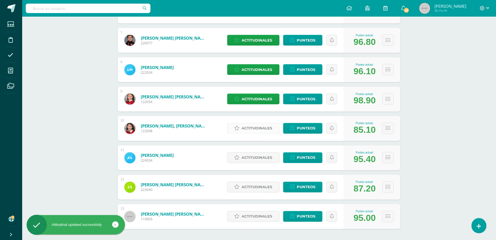
click at [249, 127] on span "Actitudinales" at bounding box center [257, 128] width 30 height 10
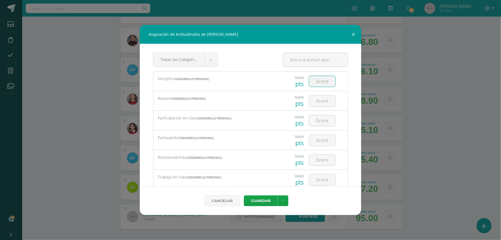
click at [311, 84] on input "number" at bounding box center [322, 81] width 26 height 11
type input "3"
click at [322, 105] on input "number" at bounding box center [322, 101] width 26 height 11
type input "3"
click at [315, 121] on input "number" at bounding box center [322, 120] width 26 height 11
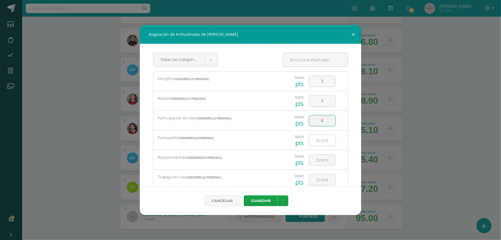
type input "4"
click at [317, 137] on input "number" at bounding box center [322, 140] width 26 height 11
type input "4"
click at [322, 162] on input "number" at bounding box center [322, 160] width 26 height 11
type input "4"
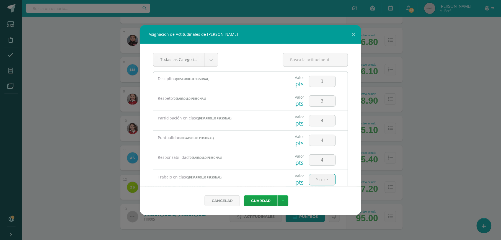
click at [319, 182] on input "number" at bounding box center [322, 179] width 26 height 11
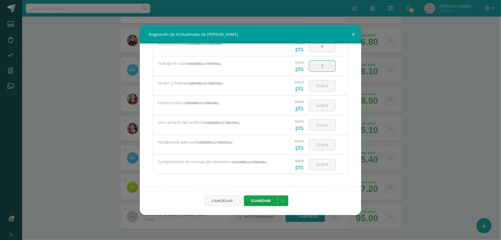
scroll to position [117, 0]
type input "3"
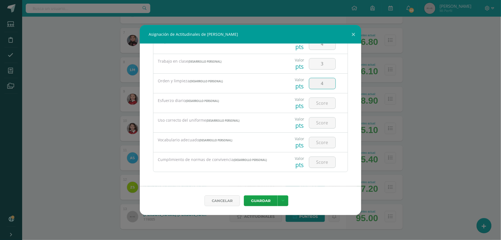
click at [315, 83] on input "4" at bounding box center [322, 83] width 26 height 11
type input "4"
click at [320, 101] on input "number" at bounding box center [322, 103] width 26 height 11
type input "4"
click at [315, 127] on input "number" at bounding box center [322, 122] width 26 height 11
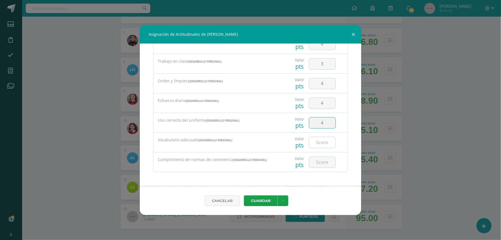
type input "4"
click at [316, 141] on input "number" at bounding box center [322, 142] width 26 height 11
type input "4"
click at [317, 159] on input "number" at bounding box center [322, 162] width 26 height 11
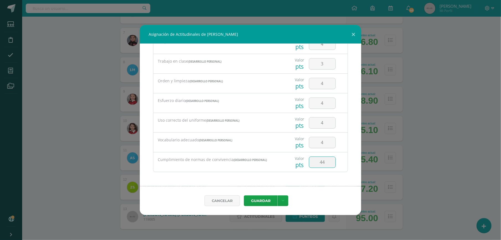
type input "4"
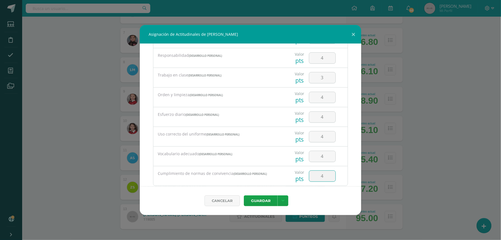
scroll to position [117, 0]
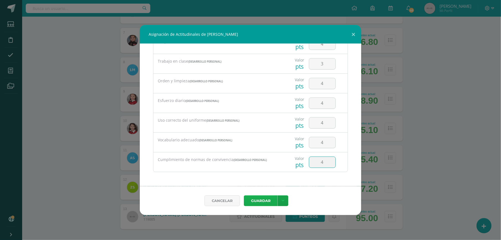
type input "4"
click at [269, 199] on button "Guardar" at bounding box center [261, 200] width 34 height 11
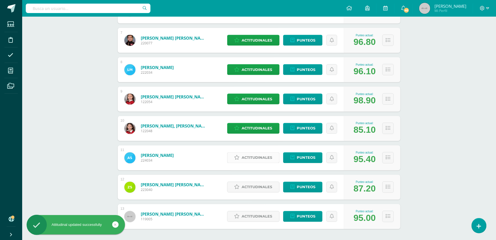
click at [257, 156] on span "Actitudinales" at bounding box center [257, 158] width 30 height 10
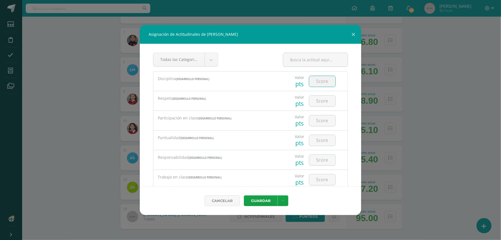
click at [321, 77] on input "number" at bounding box center [322, 81] width 26 height 11
type input "4"
click at [323, 103] on input "number" at bounding box center [322, 101] width 26 height 11
type input "4"
click at [316, 122] on input "4" at bounding box center [322, 120] width 26 height 11
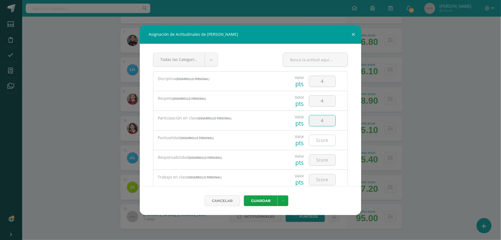
type input "4"
click at [316, 139] on input "4" at bounding box center [322, 140] width 26 height 11
type input "4"
click at [314, 164] on input "number" at bounding box center [322, 160] width 26 height 11
click at [355, 120] on div "Todas las Categorias Todas las Categorias Desarrollo Personal Sin Categoría Dis…" at bounding box center [251, 115] width 222 height 142
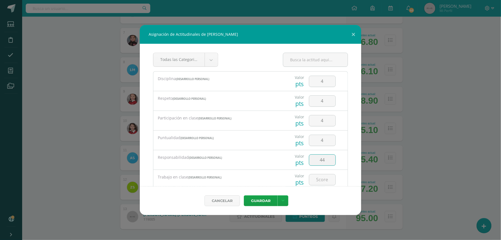
click at [324, 164] on input "44" at bounding box center [322, 160] width 26 height 11
type input "4"
click at [317, 179] on input "4" at bounding box center [322, 179] width 26 height 11
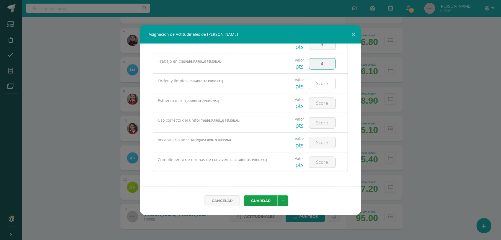
type input "4"
click at [324, 85] on input "number" at bounding box center [322, 83] width 26 height 11
type input "4"
click at [319, 102] on input "number" at bounding box center [322, 103] width 26 height 11
type input "4"
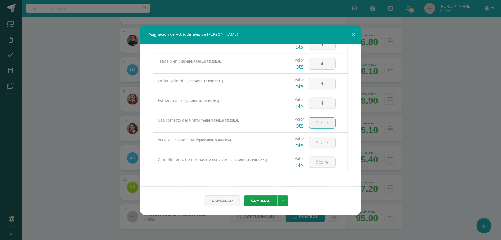
click at [314, 126] on input "number" at bounding box center [322, 122] width 26 height 11
type input "4"
click at [311, 145] on input "number" at bounding box center [322, 142] width 26 height 11
type input "4"
click at [317, 161] on input "4" at bounding box center [322, 162] width 26 height 11
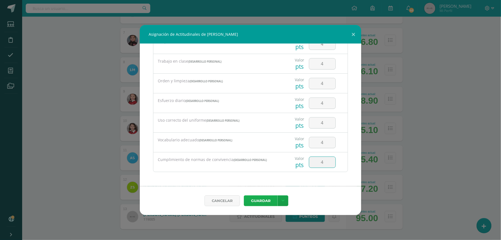
type input "4"
click at [267, 199] on button "Guardar" at bounding box center [261, 200] width 34 height 11
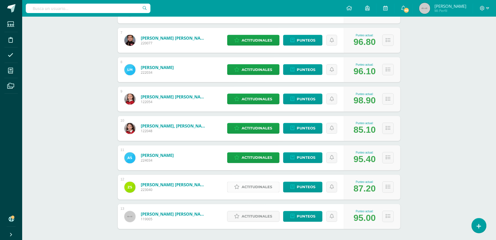
click at [264, 190] on span "Actitudinales" at bounding box center [257, 187] width 30 height 10
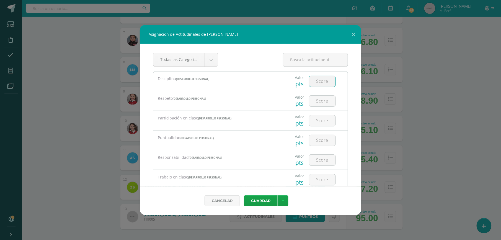
click at [314, 80] on input "number" at bounding box center [322, 81] width 26 height 11
type input "4"
click at [316, 99] on input "4" at bounding box center [322, 101] width 26 height 11
type input "4"
click at [319, 120] on input "number" at bounding box center [322, 120] width 26 height 11
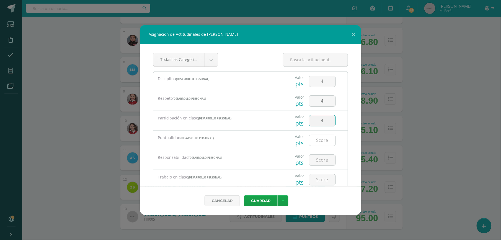
type input "4"
click at [319, 137] on input "number" at bounding box center [322, 140] width 26 height 11
type input "4"
click at [321, 162] on input "number" at bounding box center [322, 160] width 26 height 11
type input "4"
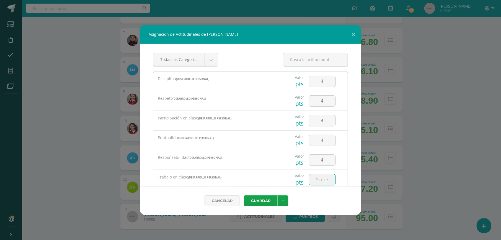
click at [321, 177] on input "number" at bounding box center [322, 179] width 26 height 11
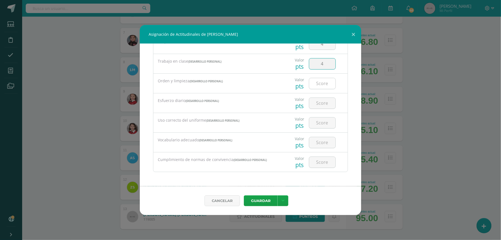
type input "4"
click at [323, 86] on input "number" at bounding box center [322, 83] width 26 height 11
type input "4"
click at [320, 99] on input "4" at bounding box center [322, 103] width 26 height 11
type input "4"
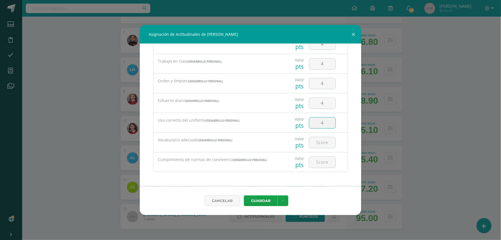
click at [318, 120] on input "4" at bounding box center [322, 122] width 26 height 11
type input "4"
click at [319, 164] on input "number" at bounding box center [322, 162] width 26 height 11
type input "4"
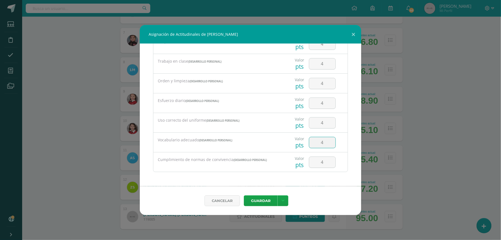
click at [317, 146] on input "4" at bounding box center [322, 142] width 26 height 11
type input "3"
click at [266, 201] on button "Guardar" at bounding box center [261, 200] width 34 height 11
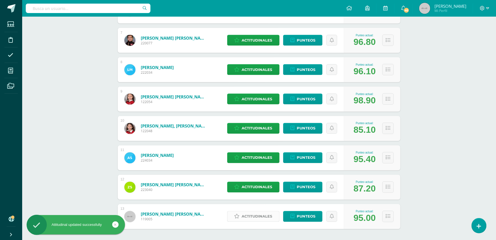
click at [258, 214] on span "Actitudinales" at bounding box center [257, 216] width 30 height 10
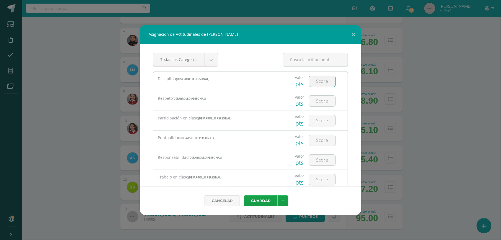
click at [315, 81] on input "number" at bounding box center [322, 81] width 26 height 11
type input "4"
click at [316, 103] on input "number" at bounding box center [322, 101] width 26 height 11
type input "4"
click at [320, 143] on input "number" at bounding box center [322, 140] width 26 height 11
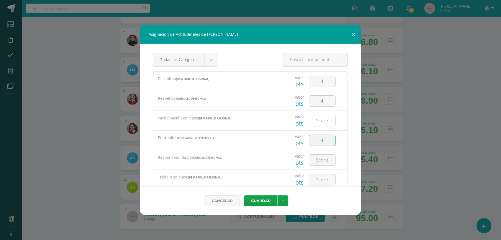
type input "4"
click at [320, 121] on input "number" at bounding box center [322, 120] width 26 height 11
type input "4"
click at [319, 162] on input "number" at bounding box center [322, 160] width 26 height 11
type input "4"
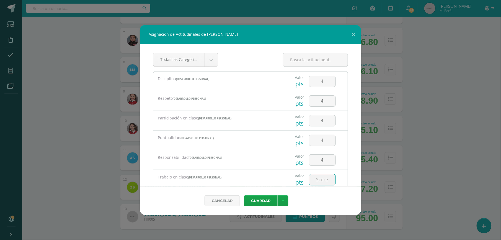
click at [317, 179] on input "number" at bounding box center [322, 179] width 26 height 11
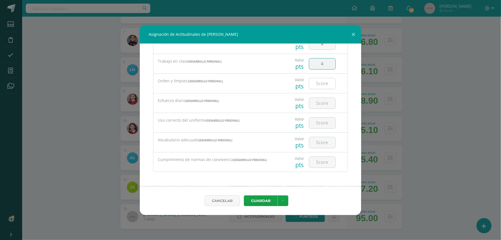
type input "4"
click at [314, 86] on input "number" at bounding box center [322, 83] width 26 height 11
type input "4"
click at [326, 107] on input "4" at bounding box center [322, 103] width 26 height 11
type input "4"
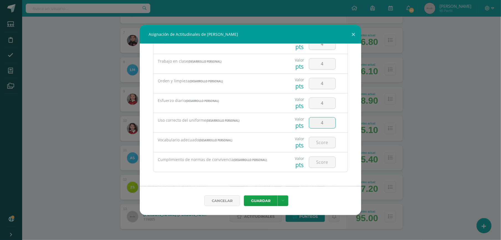
click at [321, 121] on input "4" at bounding box center [322, 122] width 26 height 11
type input "4"
click at [319, 144] on input "4" at bounding box center [322, 142] width 26 height 11
type input "4"
click at [319, 162] on input "number" at bounding box center [322, 162] width 26 height 11
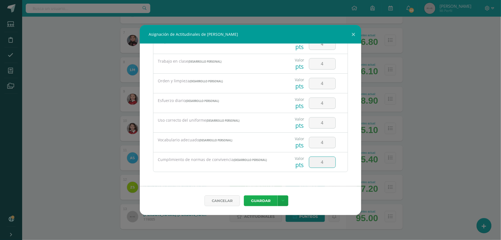
type input "4"
click at [270, 198] on button "Guardar" at bounding box center [261, 200] width 34 height 11
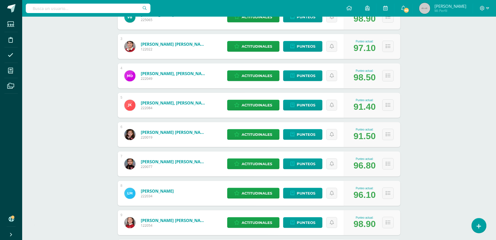
scroll to position [21, 0]
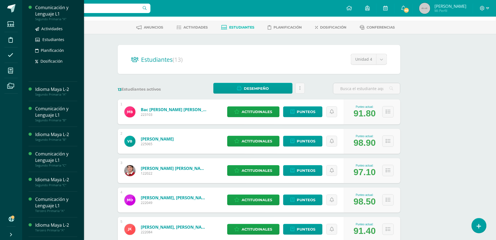
click at [49, 12] on div "Comunicación y Lenguaje L1" at bounding box center [56, 10] width 42 height 13
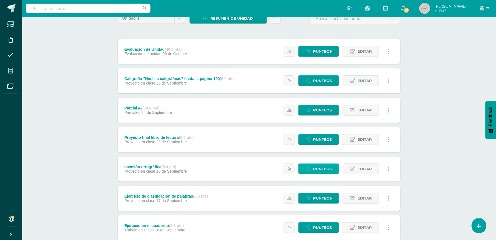
scroll to position [99, 0]
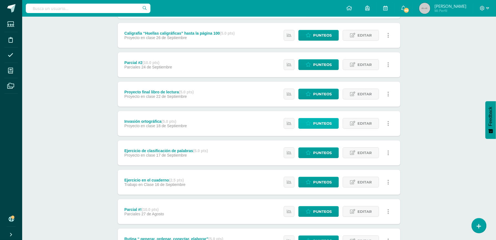
click at [322, 123] on span "Punteos" at bounding box center [322, 123] width 19 height 10
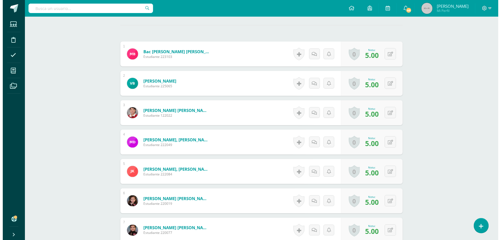
scroll to position [152, 0]
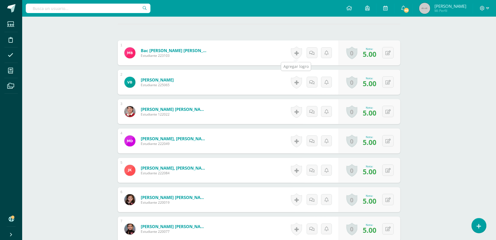
click at [293, 50] on link at bounding box center [296, 53] width 11 height 13
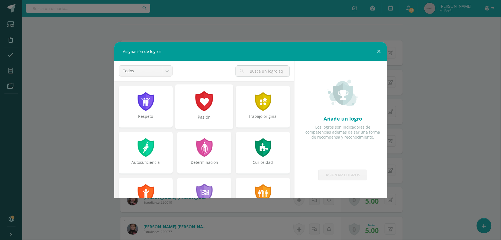
click at [204, 106] on div at bounding box center [204, 101] width 19 height 20
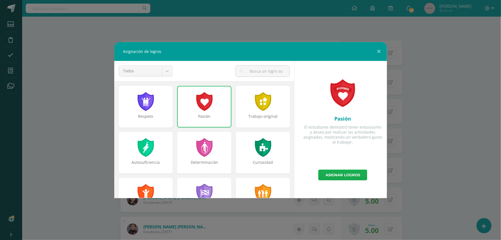
click at [322, 175] on link "Asignar logros" at bounding box center [343, 175] width 49 height 11
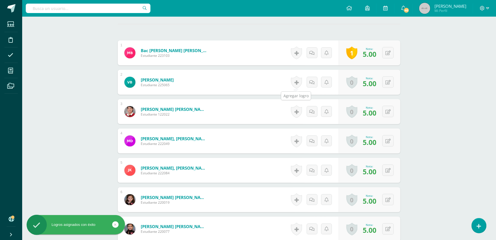
click at [297, 84] on link at bounding box center [296, 82] width 11 height 13
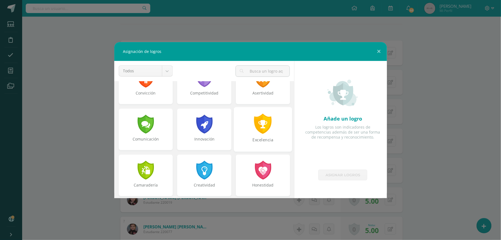
scroll to position [114, 0]
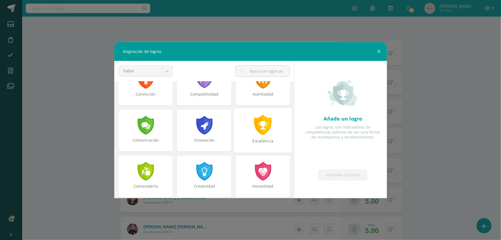
click at [259, 127] on div at bounding box center [263, 125] width 19 height 20
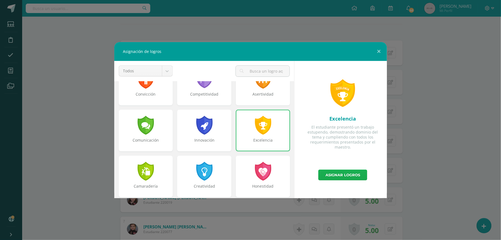
click at [327, 173] on link "Asignar logros" at bounding box center [343, 175] width 49 height 11
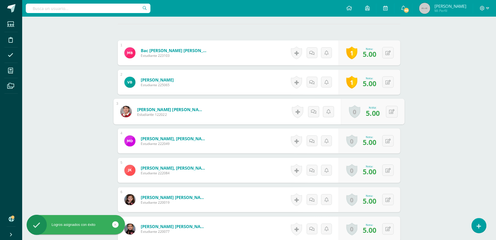
click at [352, 110] on link "0" at bounding box center [354, 111] width 11 height 13
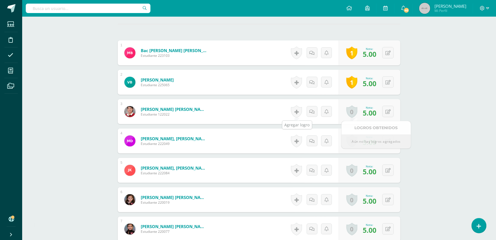
click at [300, 112] on link at bounding box center [296, 111] width 11 height 13
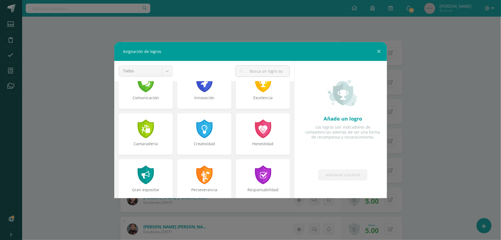
scroll to position [158, 0]
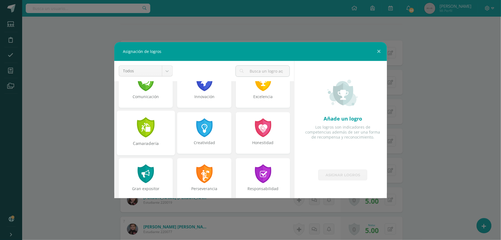
click at [149, 144] on div "Camaradería" at bounding box center [145, 146] width 57 height 12
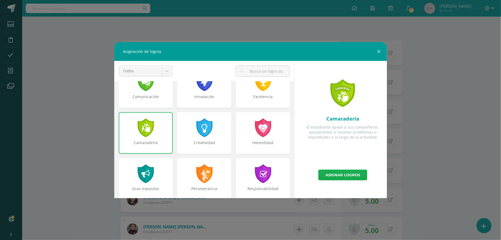
click at [344, 174] on link "Asignar logros" at bounding box center [343, 175] width 49 height 11
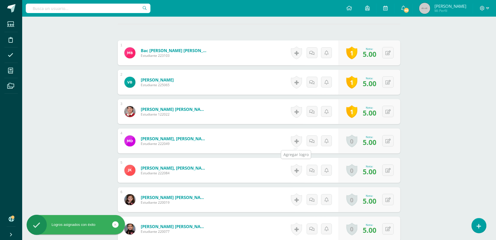
click at [296, 145] on link at bounding box center [296, 141] width 11 height 13
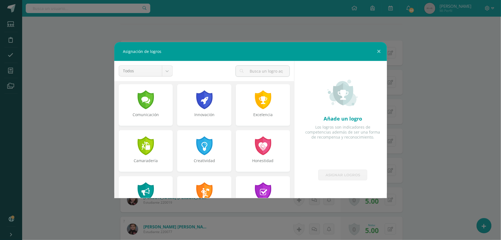
scroll to position [142, 0]
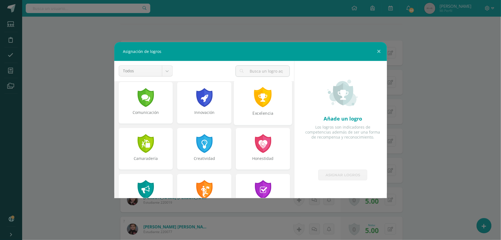
click at [264, 112] on div "Excelencia" at bounding box center [263, 116] width 57 height 12
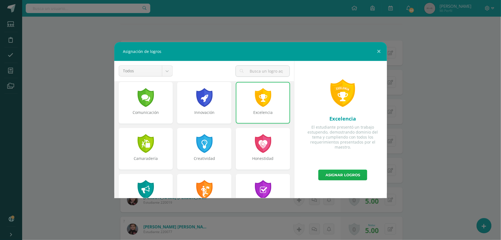
click at [328, 177] on link "Asignar logros" at bounding box center [343, 175] width 49 height 11
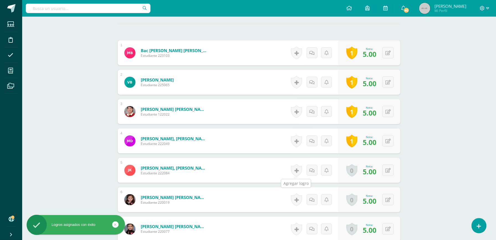
click at [298, 170] on link at bounding box center [296, 170] width 11 height 13
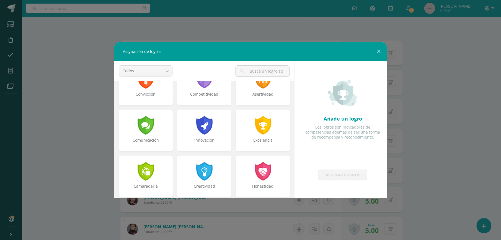
scroll to position [115, 0]
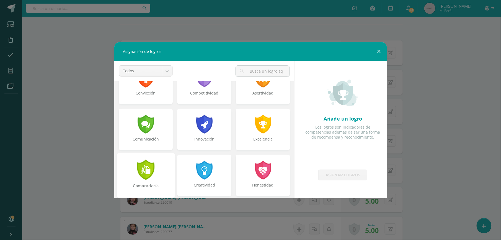
click at [140, 186] on div "Camaradería" at bounding box center [145, 189] width 57 height 12
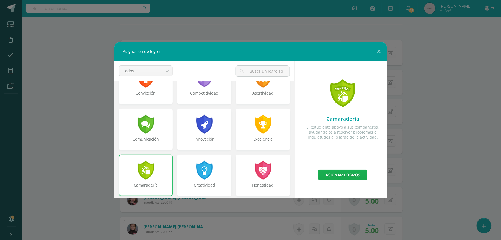
click at [337, 174] on link "Asignar logros" at bounding box center [343, 175] width 49 height 11
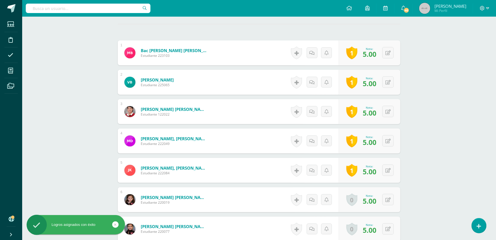
click at [303, 199] on div "Historial de actividad No hay historial para esta actividad Agregar Comentarios…" at bounding box center [314, 199] width 50 height 25
click at [295, 199] on link at bounding box center [296, 199] width 11 height 13
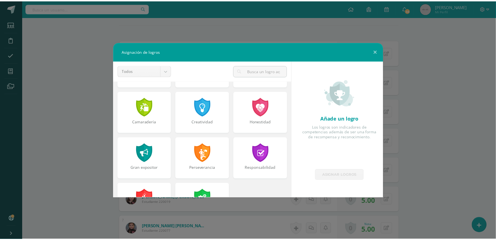
scroll to position [210, 0]
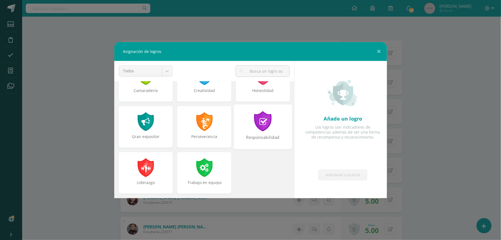
click at [268, 126] on div "Responsabilidad" at bounding box center [263, 126] width 58 height 45
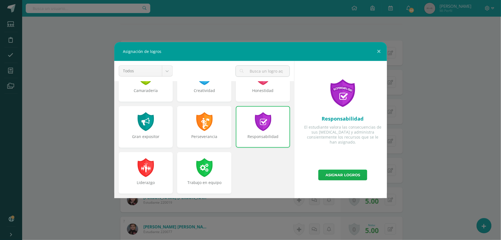
click at [348, 176] on link "Asignar logros" at bounding box center [343, 175] width 49 height 11
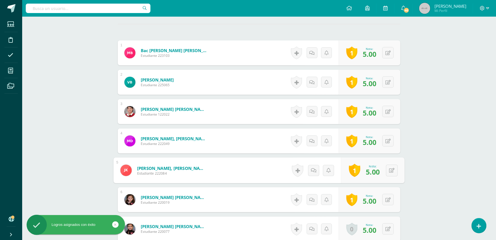
click at [349, 176] on link "1" at bounding box center [354, 170] width 11 height 13
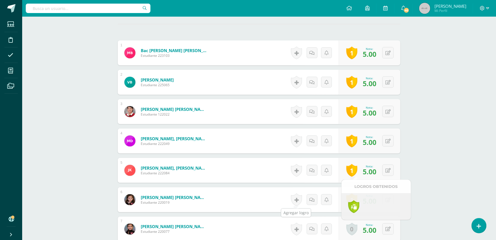
click at [297, 201] on link at bounding box center [296, 199] width 11 height 13
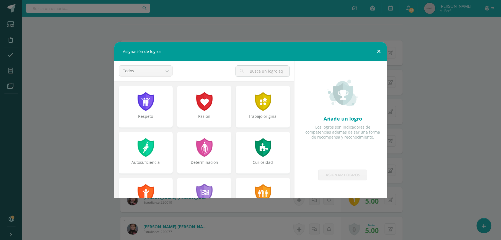
click at [380, 49] on button at bounding box center [380, 51] width 16 height 19
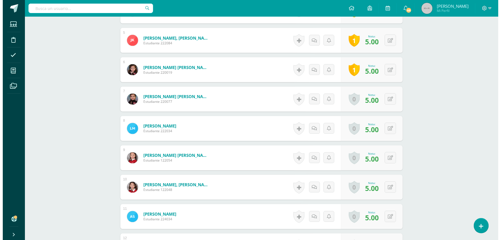
scroll to position [285, 0]
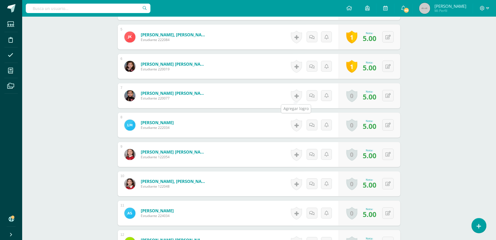
click at [294, 97] on link at bounding box center [296, 95] width 11 height 13
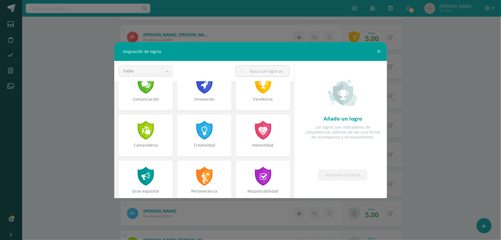
scroll to position [166, 0]
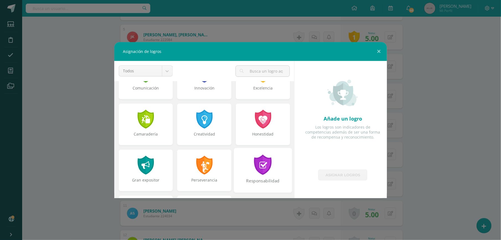
click at [264, 165] on div at bounding box center [263, 165] width 19 height 20
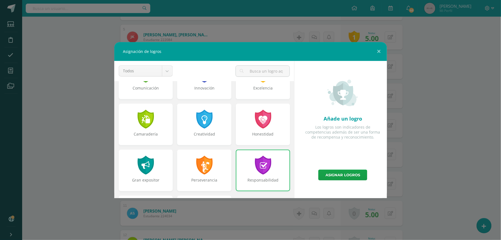
click at [266, 168] on div at bounding box center [263, 165] width 18 height 19
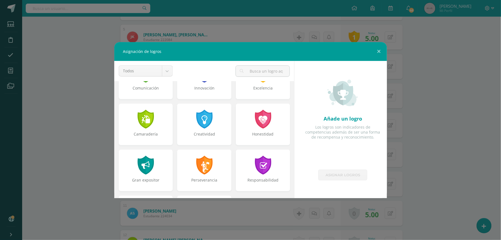
click at [333, 176] on link "Asignar logros" at bounding box center [343, 175] width 49 height 11
click at [379, 51] on button at bounding box center [380, 51] width 16 height 19
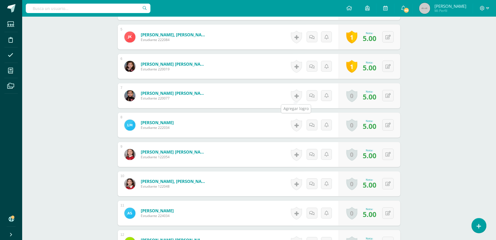
click at [298, 99] on link at bounding box center [296, 95] width 11 height 13
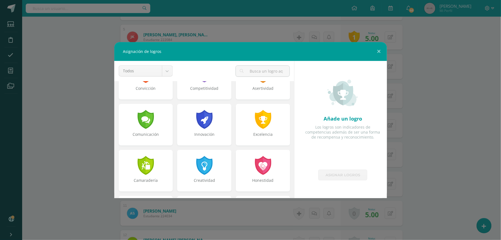
scroll to position [210, 0]
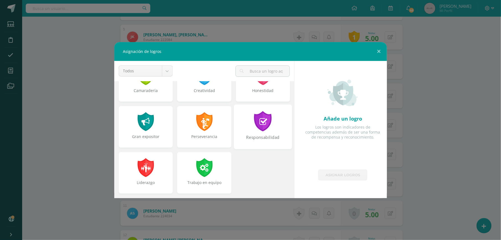
click at [268, 131] on div "Responsabilidad" at bounding box center [263, 126] width 58 height 45
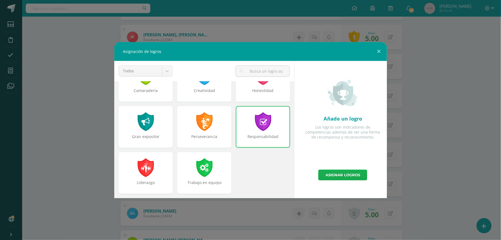
click at [331, 173] on link "Asignar logros" at bounding box center [343, 175] width 49 height 11
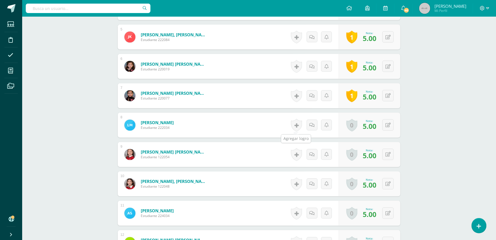
click at [297, 127] on link at bounding box center [296, 125] width 11 height 13
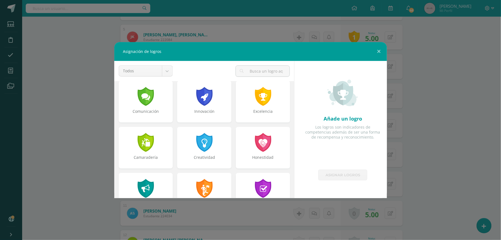
scroll to position [151, 0]
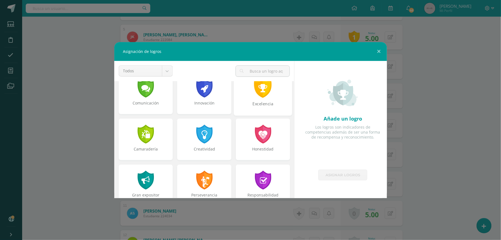
click at [255, 108] on div "Excelencia" at bounding box center [263, 107] width 57 height 12
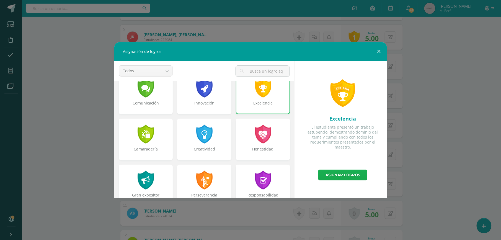
click at [324, 175] on link "Asignar logros" at bounding box center [343, 175] width 49 height 11
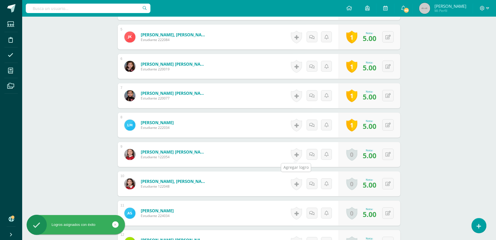
click at [299, 154] on link at bounding box center [296, 154] width 11 height 13
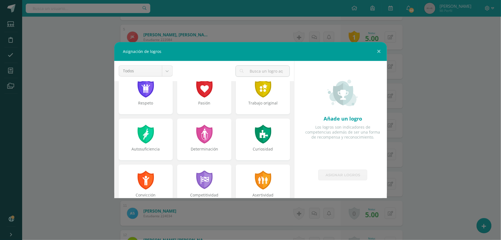
scroll to position [12, 0]
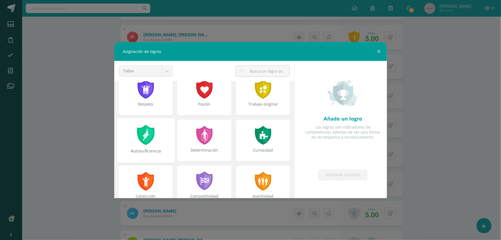
click at [147, 142] on div at bounding box center [145, 135] width 19 height 20
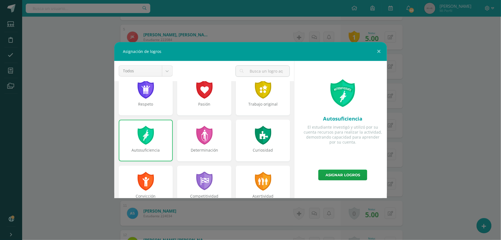
click at [161, 142] on div "Autosuficiencia" at bounding box center [146, 141] width 54 height 42
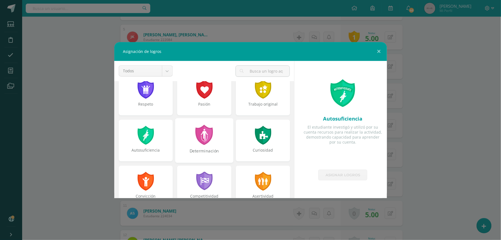
click at [218, 150] on div "Determinación" at bounding box center [204, 154] width 57 height 12
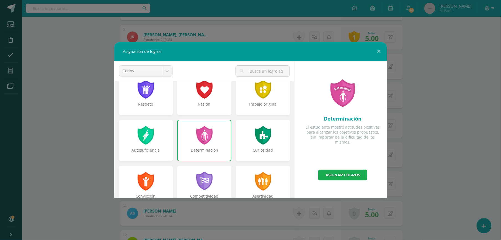
click at [347, 175] on link "Asignar logros" at bounding box center [343, 175] width 49 height 11
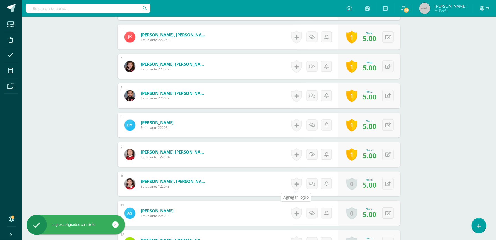
click at [298, 184] on link at bounding box center [296, 184] width 11 height 13
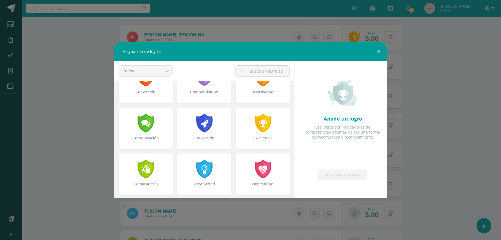
scroll to position [117, 0]
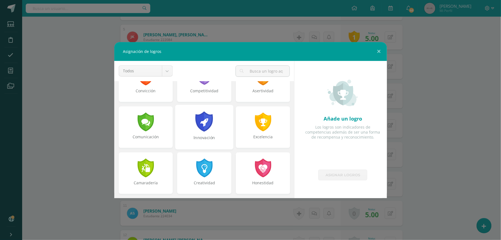
click at [200, 125] on div at bounding box center [204, 121] width 19 height 20
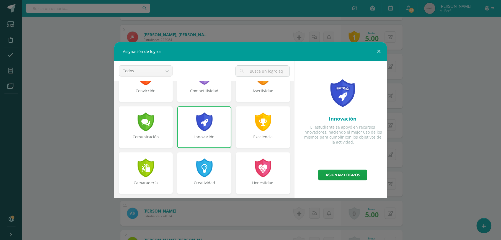
click at [207, 129] on div at bounding box center [205, 121] width 18 height 19
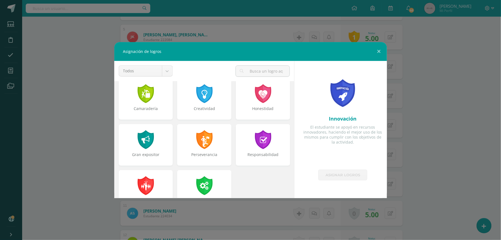
scroll to position [210, 0]
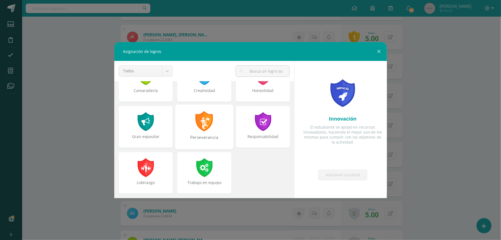
click at [192, 133] on div "Perseverancia" at bounding box center [204, 126] width 58 height 45
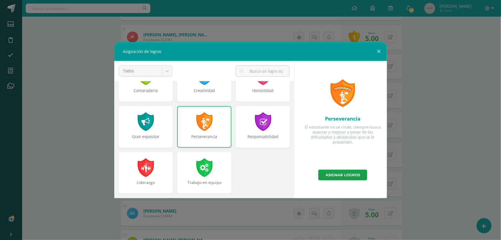
click at [194, 134] on div "Perseverancia" at bounding box center [204, 139] width 53 height 11
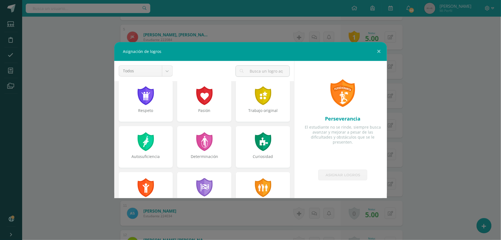
scroll to position [0, 0]
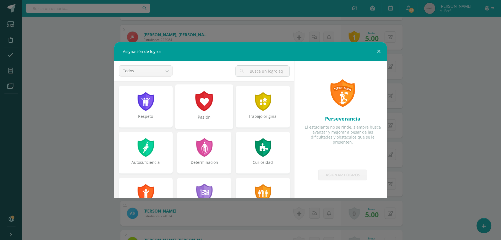
click at [207, 104] on div at bounding box center [204, 101] width 19 height 20
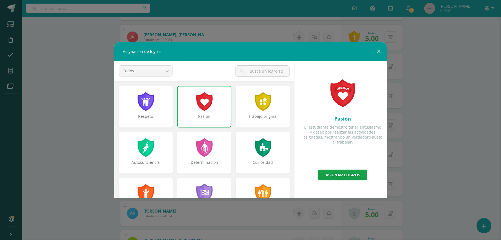
click at [200, 104] on div at bounding box center [205, 101] width 18 height 19
click at [199, 118] on div "Pasión" at bounding box center [204, 119] width 53 height 11
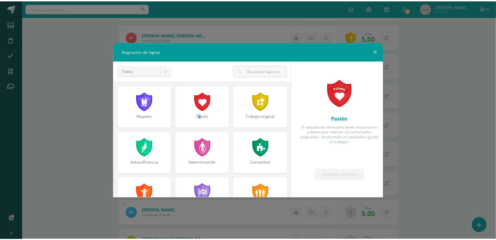
scroll to position [65, 0]
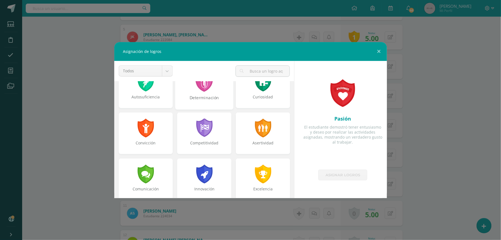
click at [214, 97] on div "Determinación" at bounding box center [204, 100] width 57 height 12
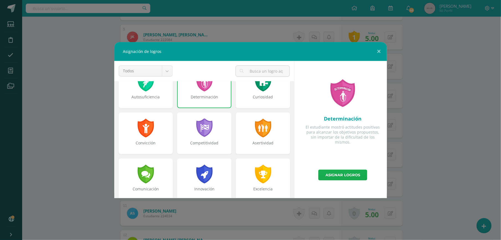
click at [337, 176] on link "Asignar logros" at bounding box center [343, 175] width 49 height 11
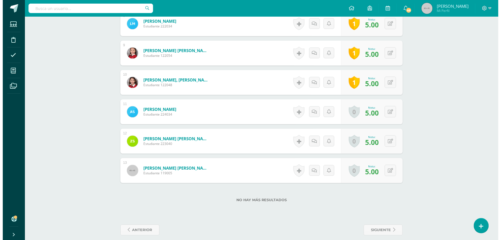
scroll to position [393, 0]
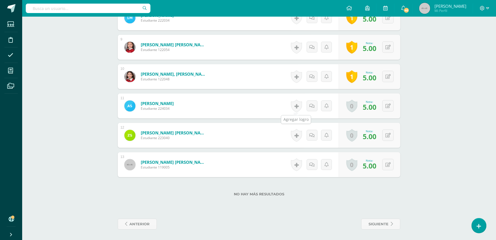
click at [295, 105] on link at bounding box center [296, 105] width 11 height 13
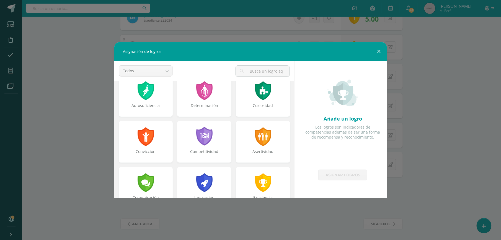
scroll to position [68, 0]
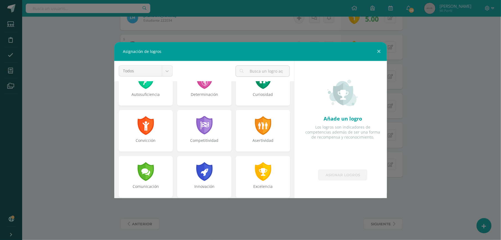
click at [267, 155] on div "Asertividad" at bounding box center [263, 133] width 59 height 46
click at [266, 167] on div at bounding box center [263, 171] width 19 height 20
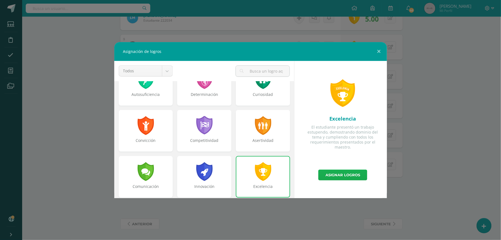
click at [337, 175] on link "Asignar logros" at bounding box center [343, 175] width 49 height 11
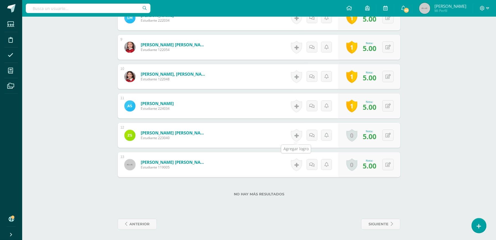
click at [292, 132] on link at bounding box center [296, 135] width 11 height 13
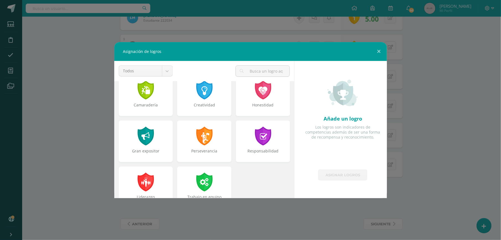
scroll to position [210, 0]
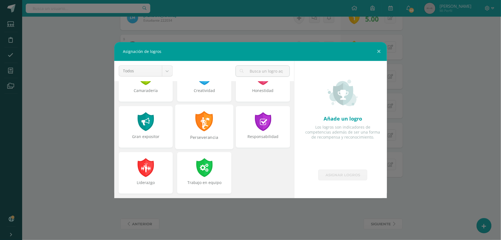
click at [208, 129] on div at bounding box center [204, 121] width 19 height 20
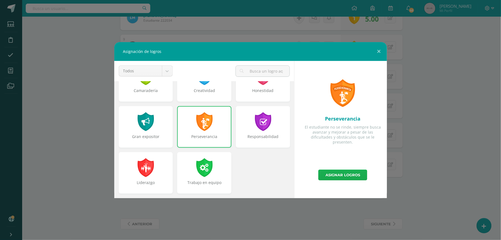
click at [355, 172] on link "Asignar logros" at bounding box center [343, 175] width 49 height 11
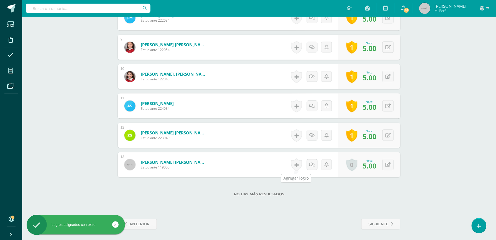
click at [294, 164] on link at bounding box center [296, 164] width 11 height 13
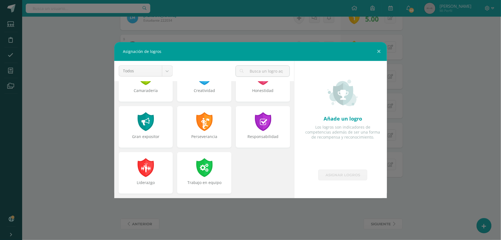
scroll to position [205, 0]
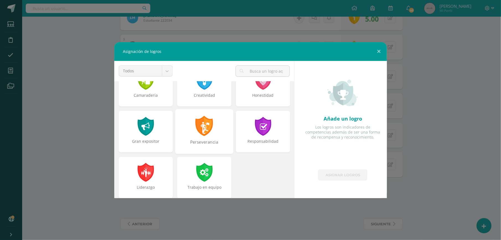
click at [214, 134] on div "Perseverancia" at bounding box center [204, 131] width 58 height 45
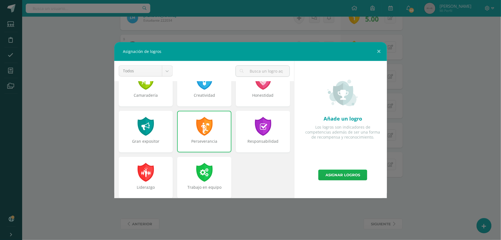
click at [346, 176] on link "Asignar logros" at bounding box center [343, 175] width 49 height 11
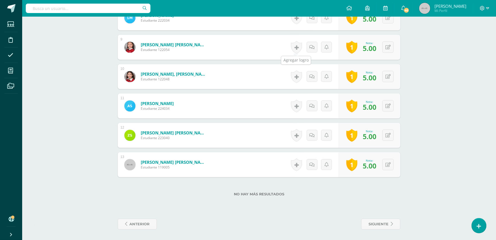
click at [299, 45] on link at bounding box center [296, 47] width 11 height 13
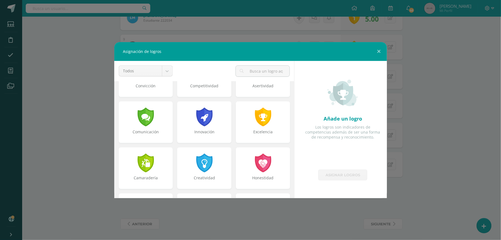
scroll to position [210, 0]
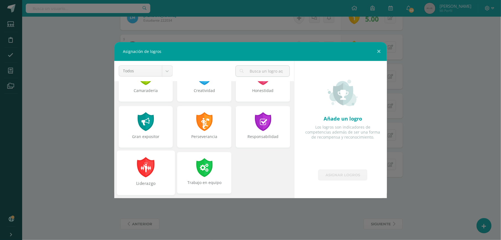
click at [129, 174] on div "Liderazgo" at bounding box center [146, 172] width 58 height 45
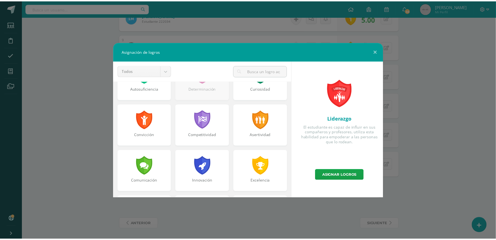
scroll to position [0, 0]
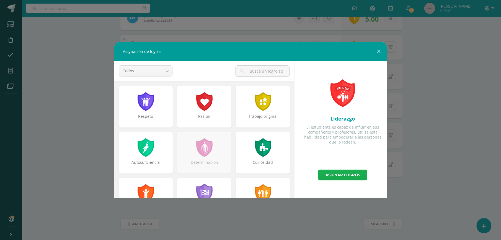
click at [342, 173] on link "Asignar logros" at bounding box center [343, 175] width 49 height 11
